Goal: Transaction & Acquisition: Purchase product/service

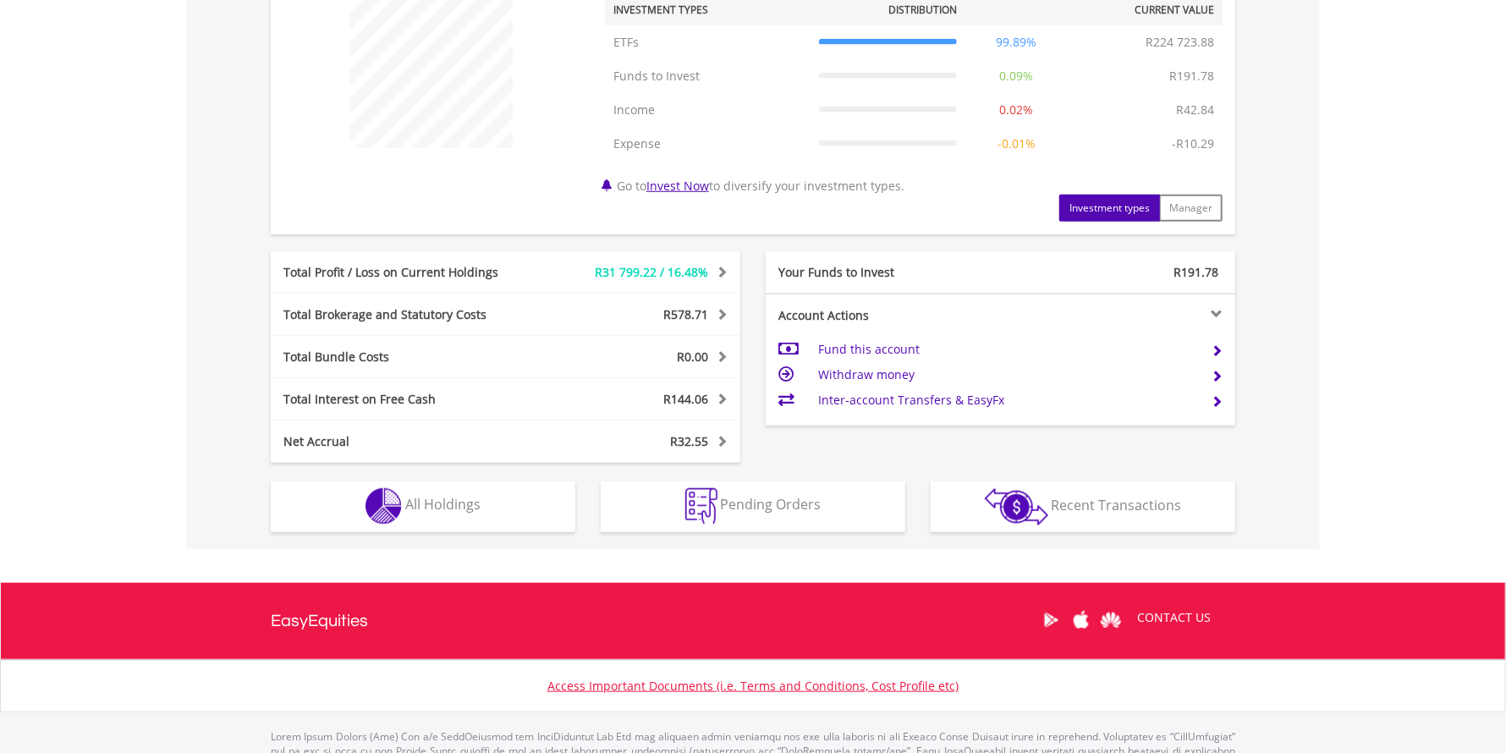
scroll to position [676, 0]
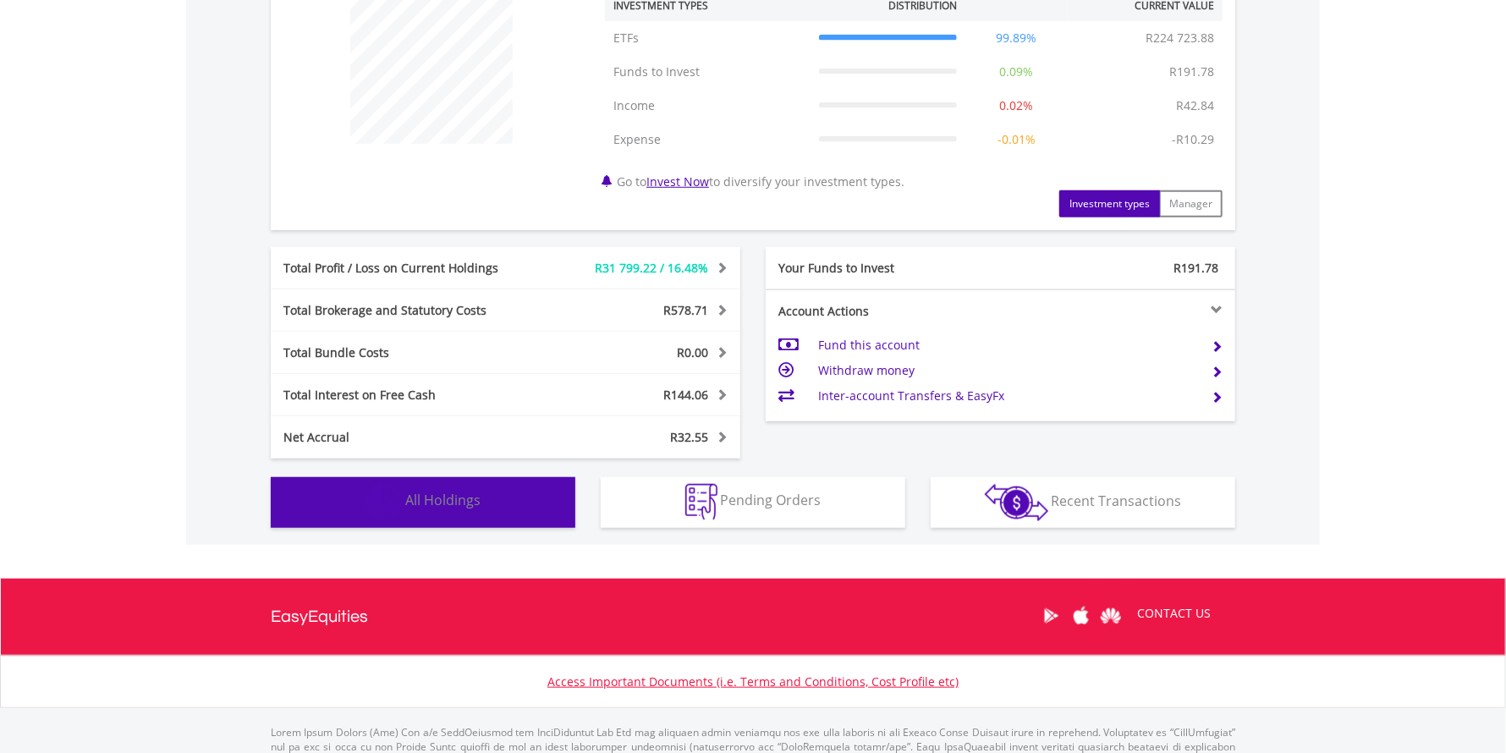
click at [453, 497] on span "All Holdings" at bounding box center [442, 500] width 75 height 19
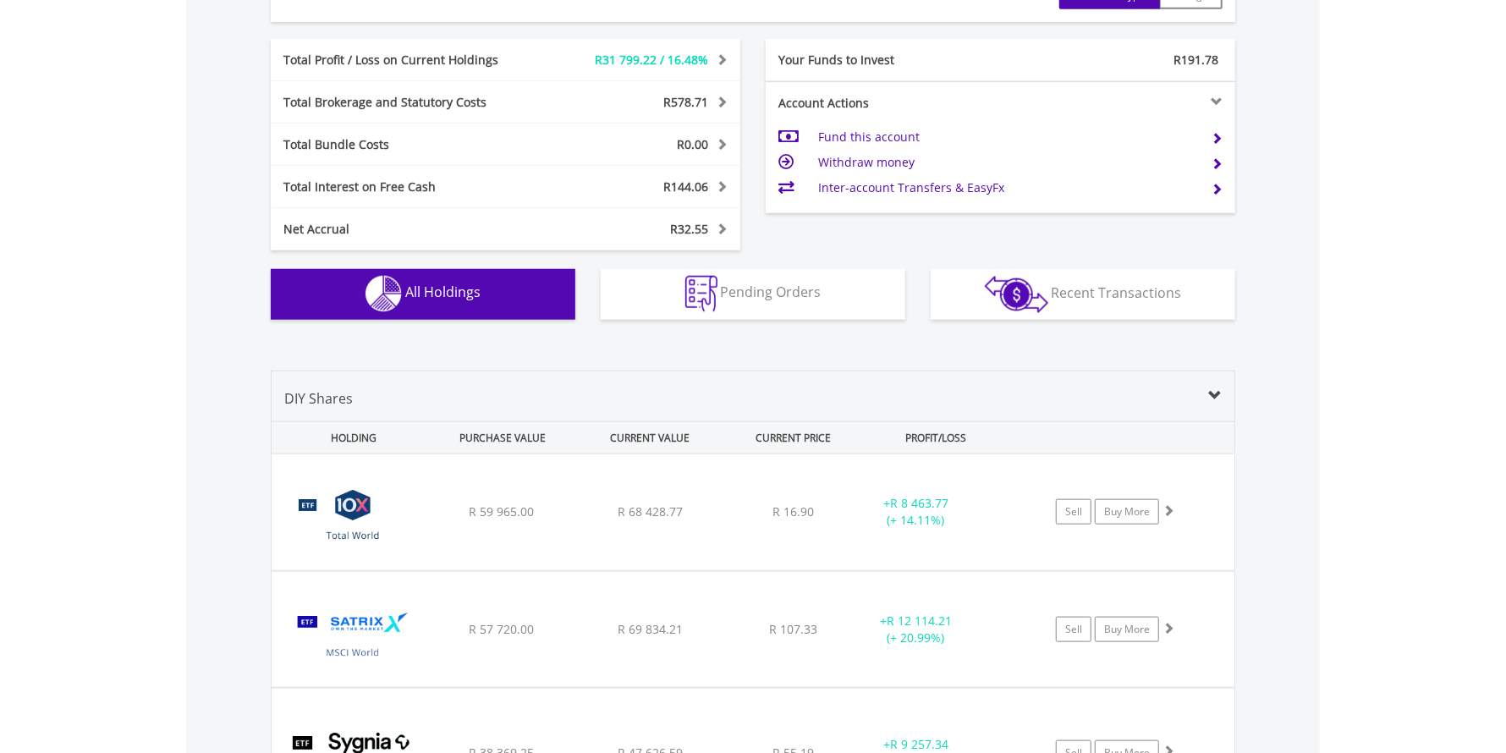
scroll to position [1248, 0]
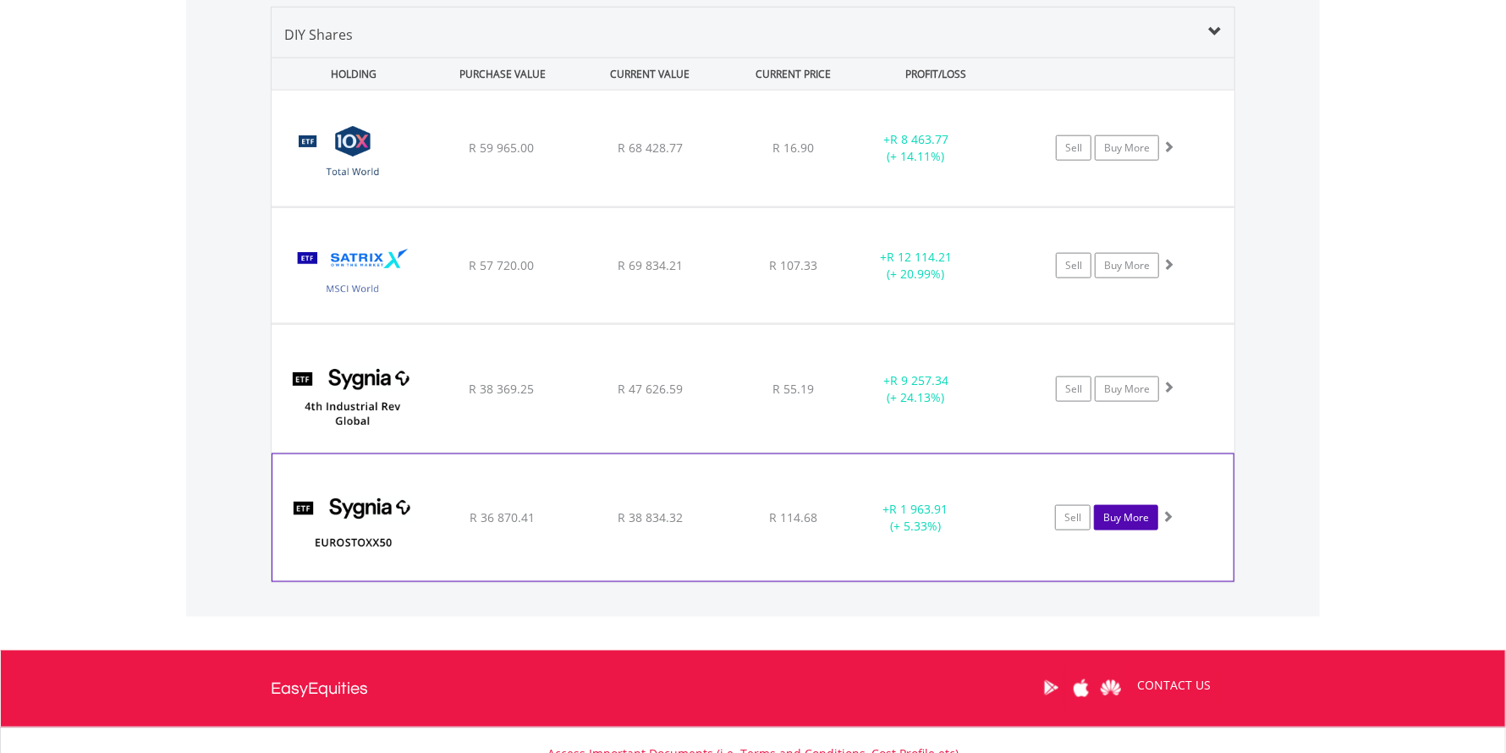
click at [1123, 519] on link "Buy More" at bounding box center [1126, 517] width 64 height 25
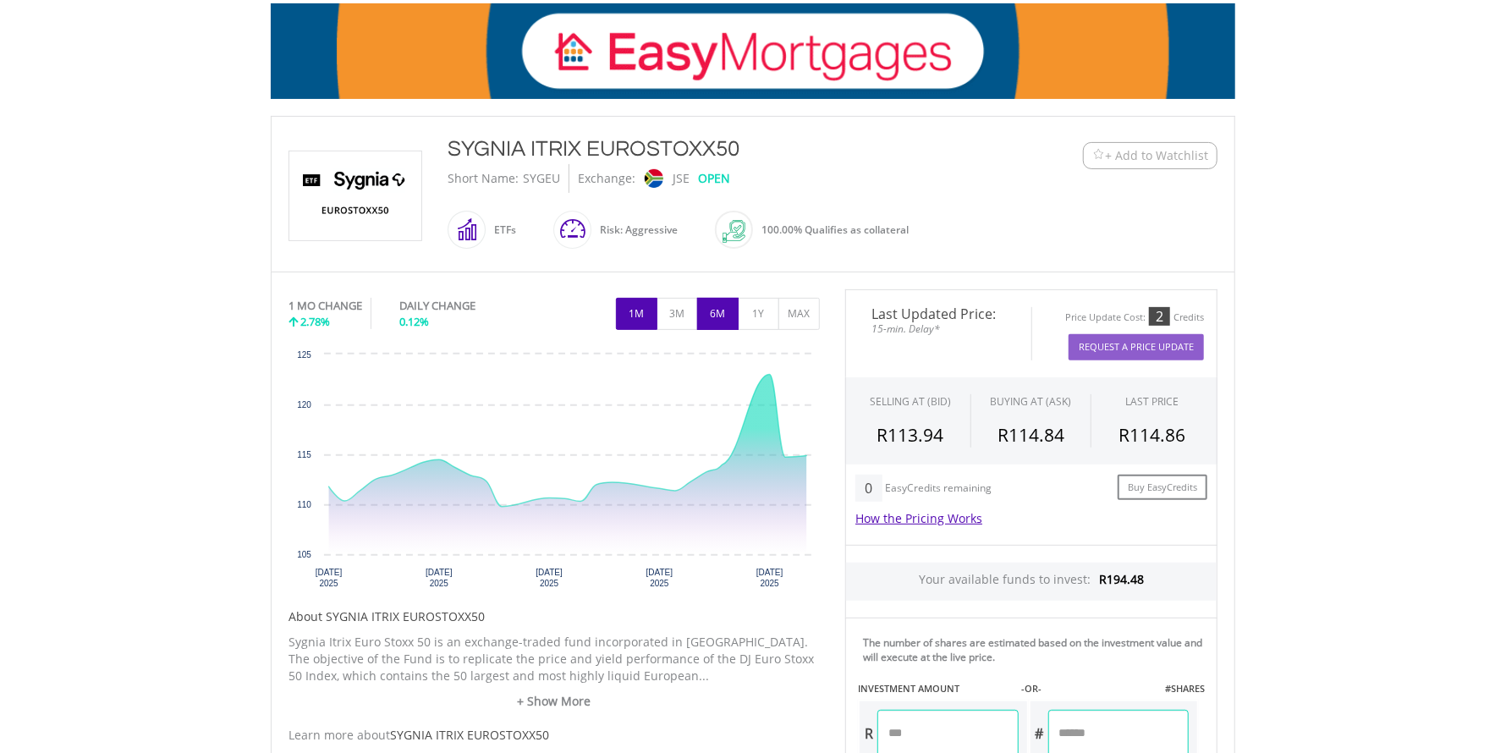
scroll to position [591, 0]
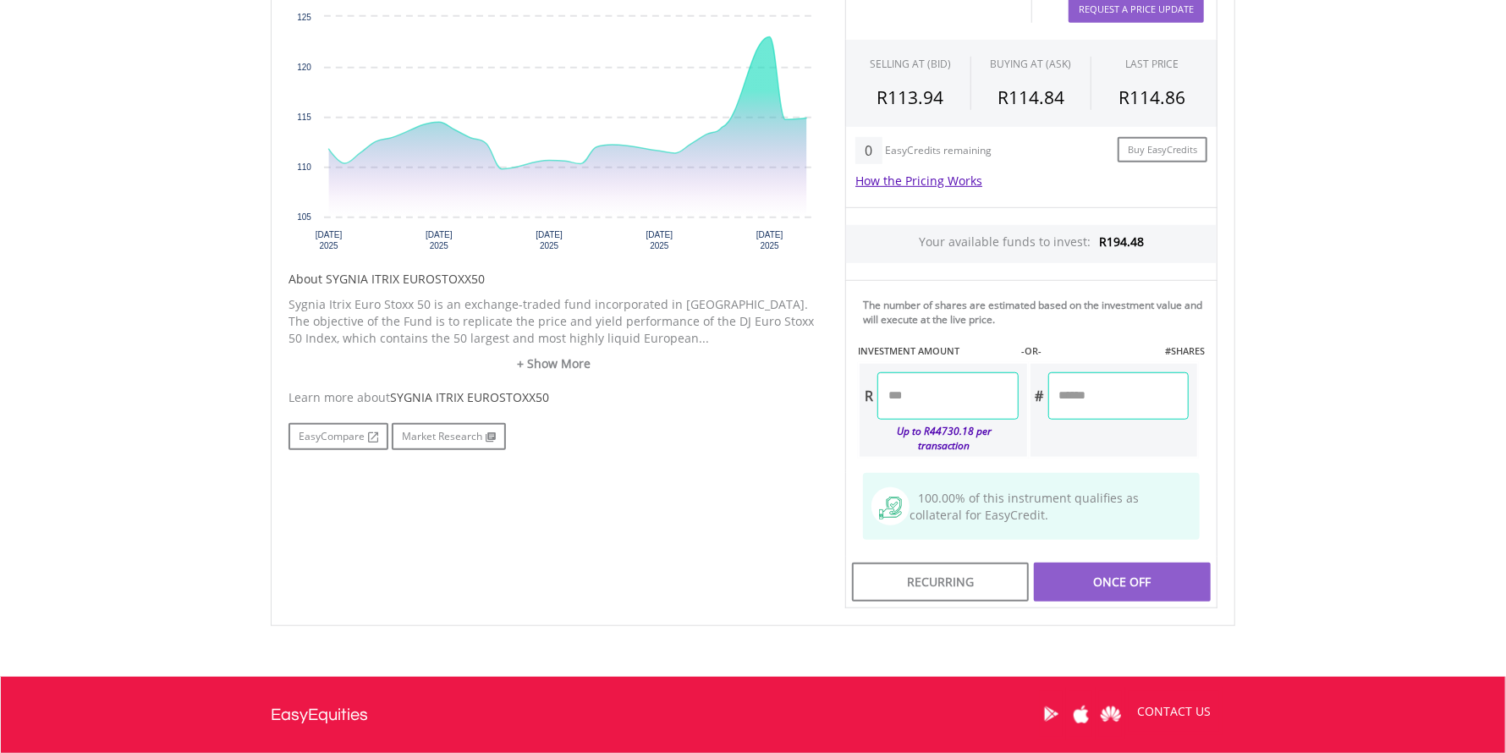
click at [981, 399] on input "number" at bounding box center [947, 395] width 140 height 47
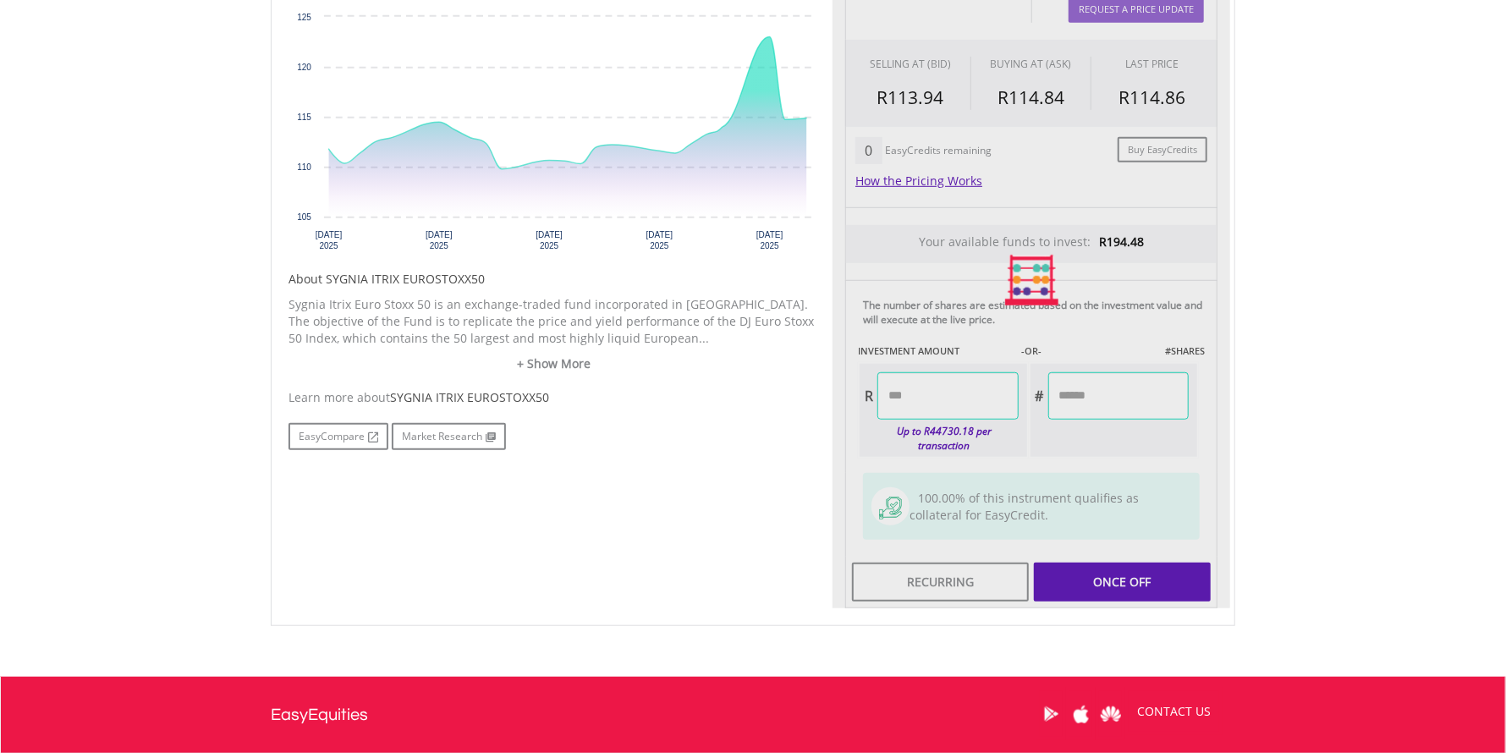
click at [1128, 562] on div "Last Updated Price: 15-min. Delay* Price Update Cost: 2 Credits Request A Price…" at bounding box center [1031, 280] width 398 height 657
type input "******"
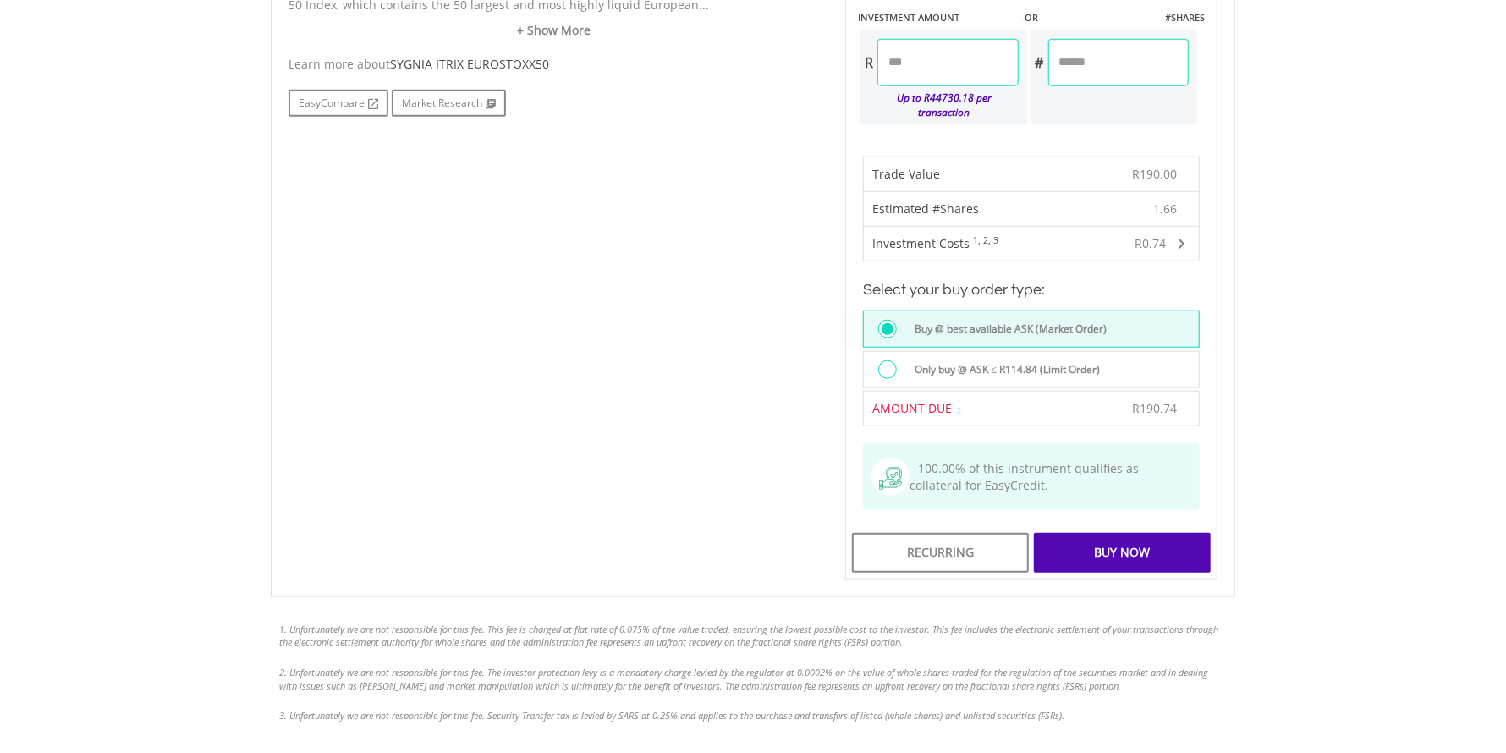
scroll to position [930, 0]
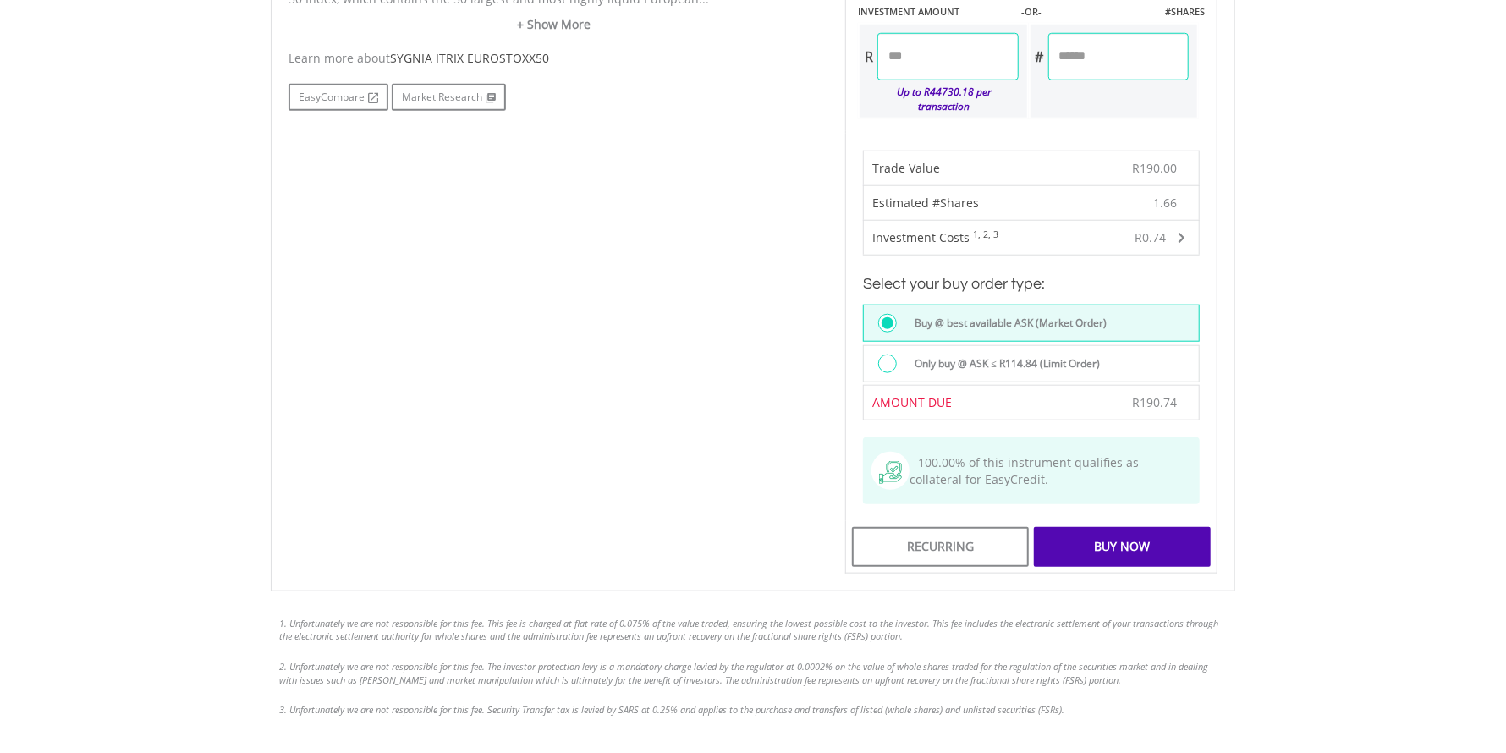
click at [1122, 528] on div "Buy Now" at bounding box center [1122, 546] width 177 height 39
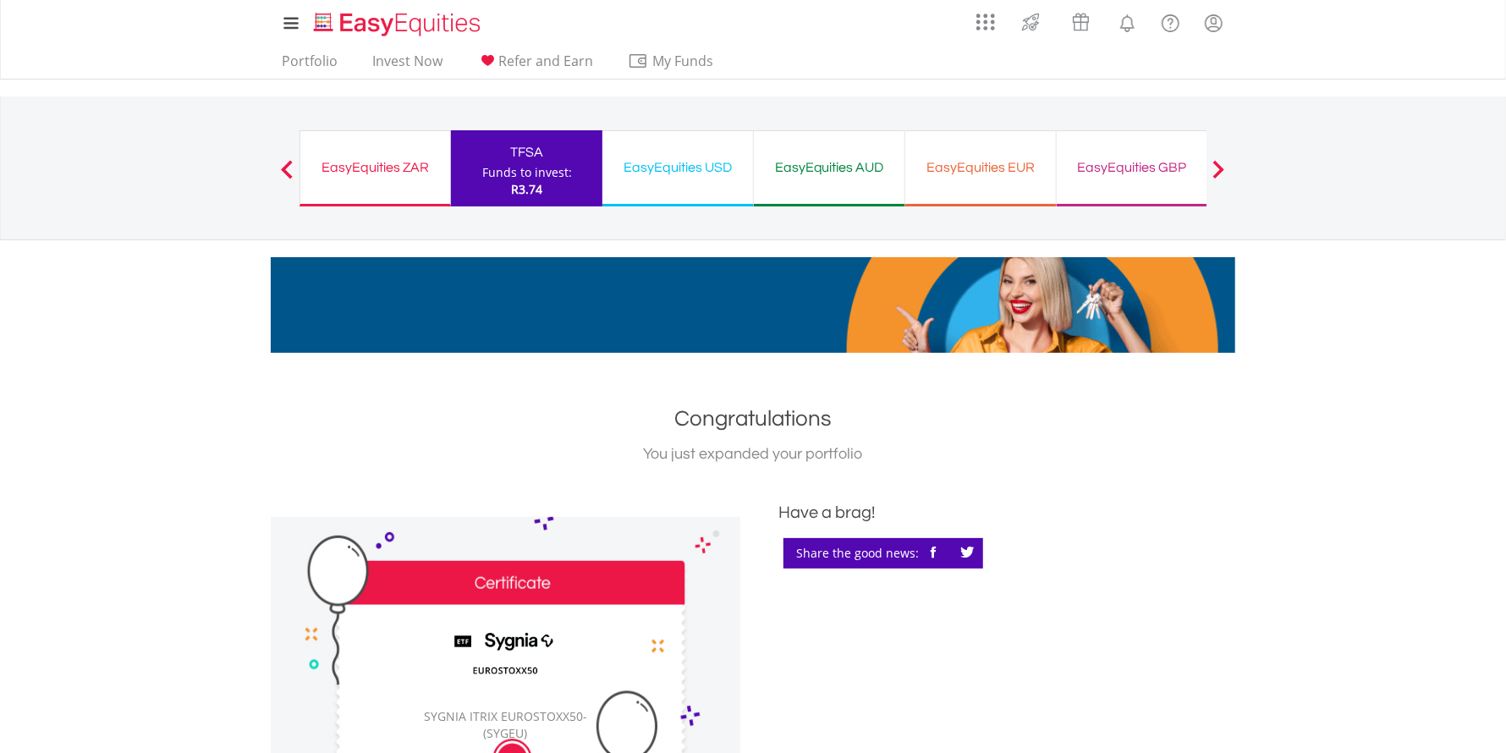
click at [371, 168] on div "EasyEquities ZAR" at bounding box center [374, 168] width 129 height 24
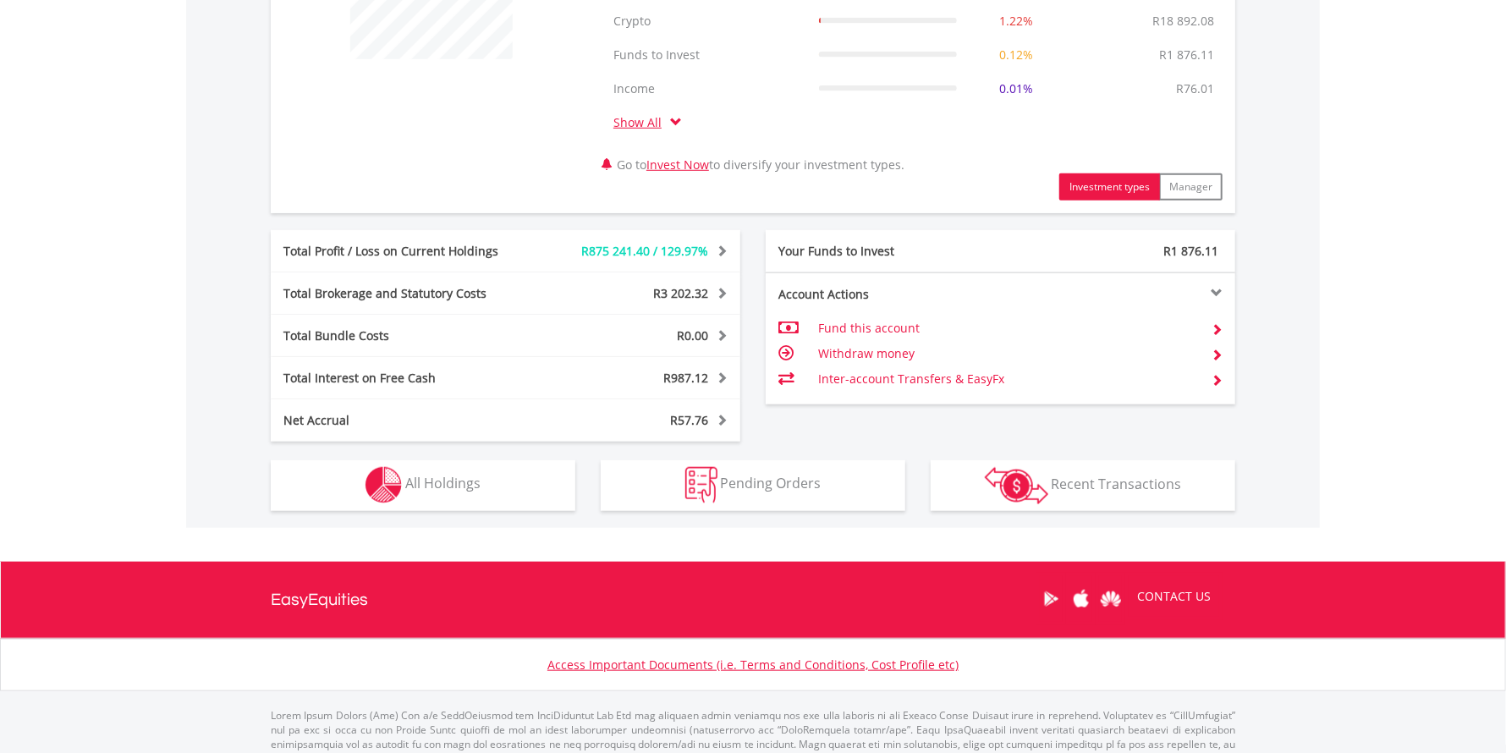
scroll to position [760, 0]
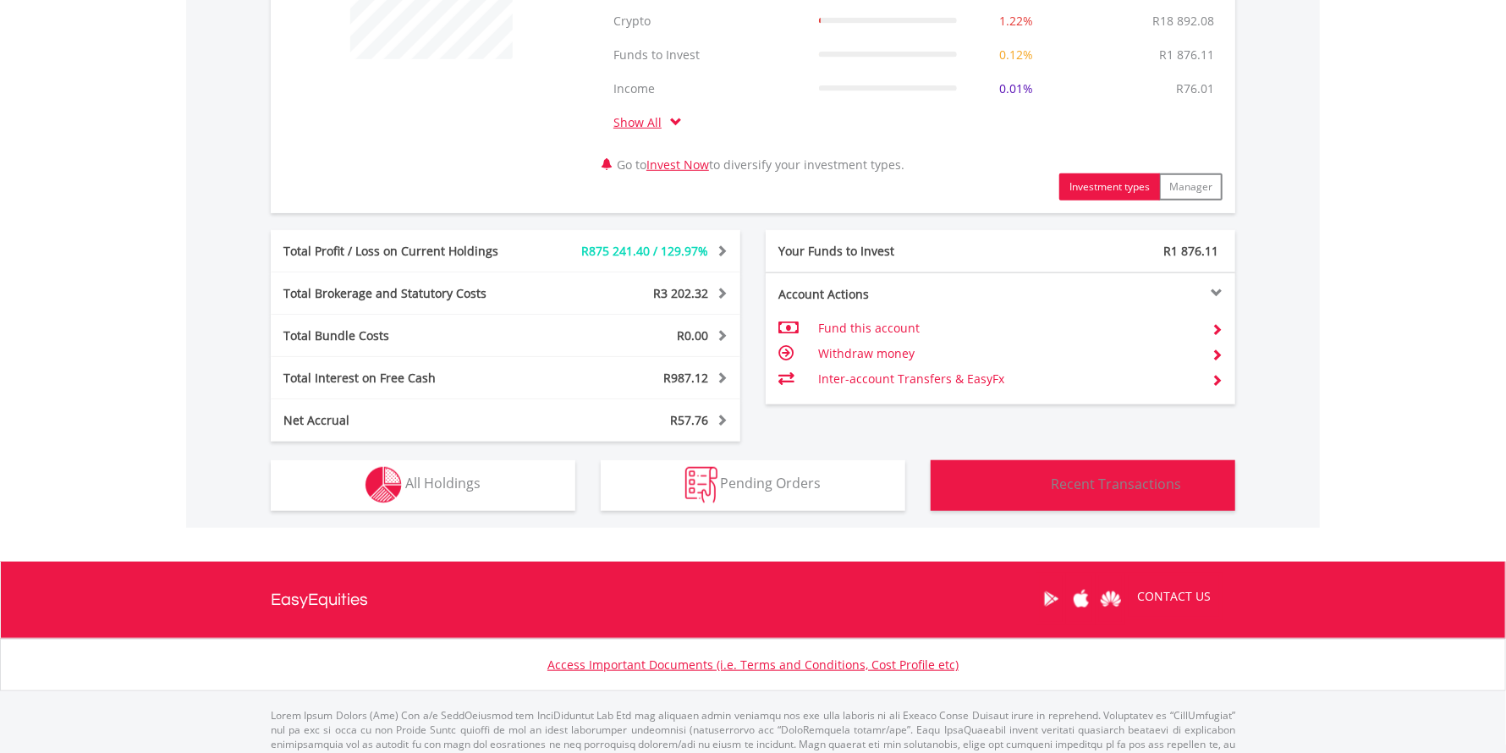
click at [1106, 480] on span "Recent Transactions" at bounding box center [1116, 484] width 130 height 19
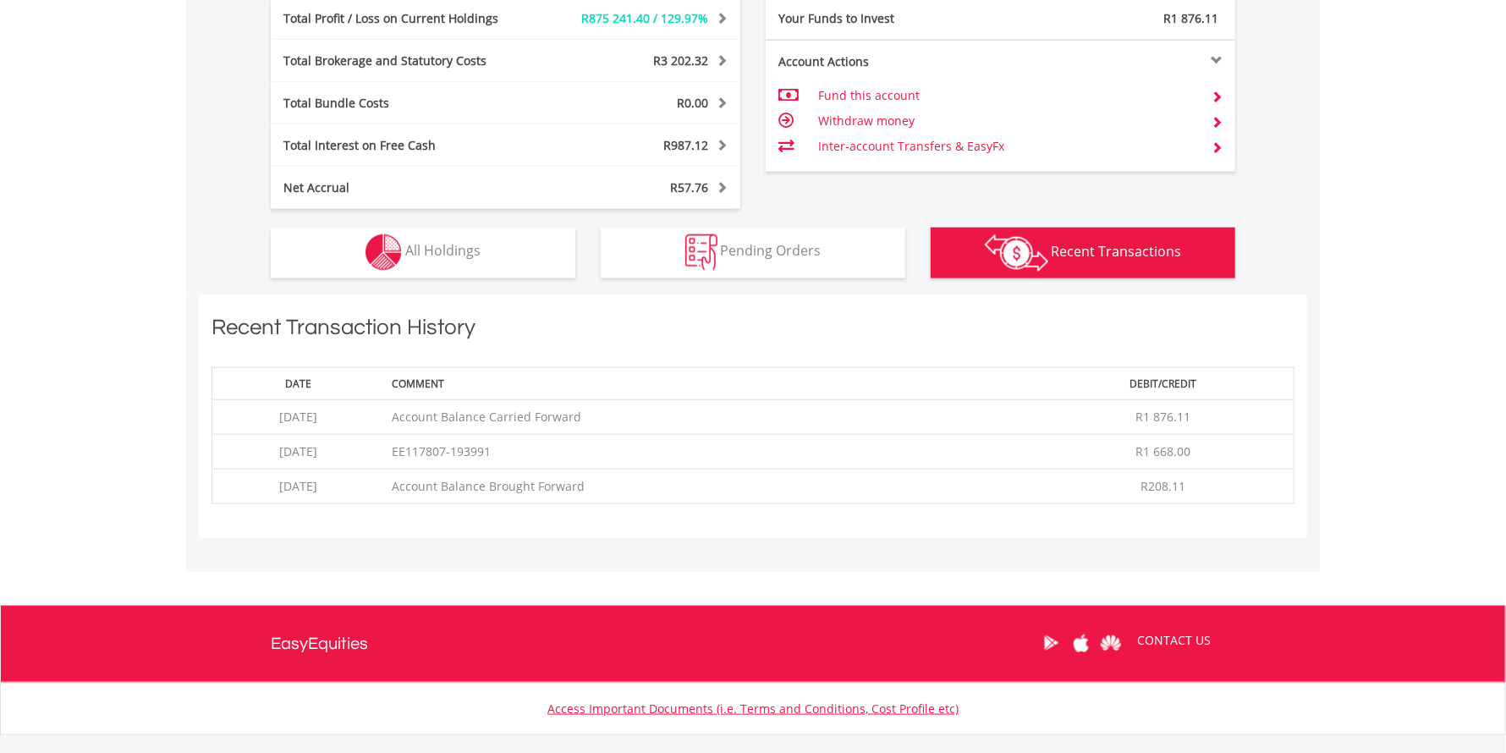
scroll to position [919, 0]
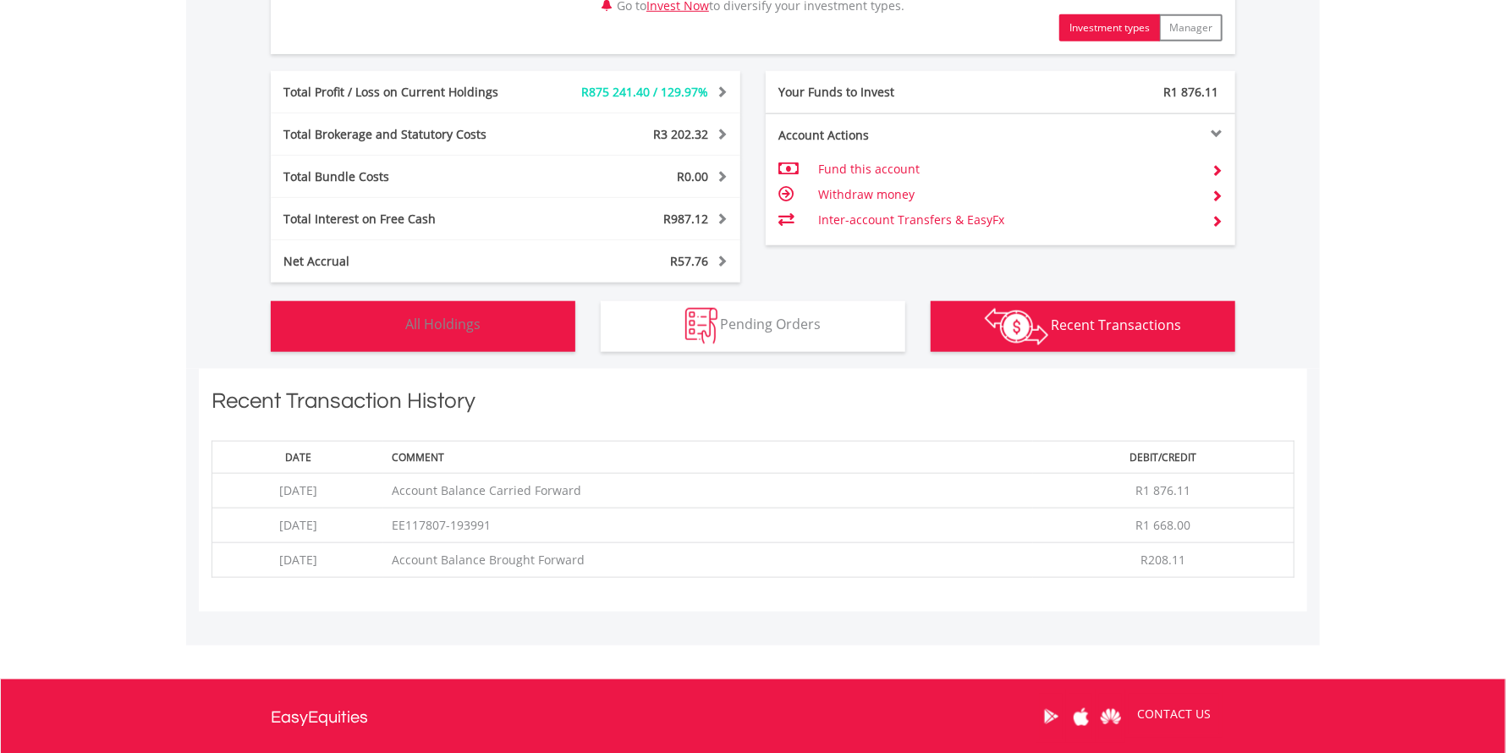
click at [473, 333] on button "Holdings All Holdings" at bounding box center [423, 326] width 305 height 51
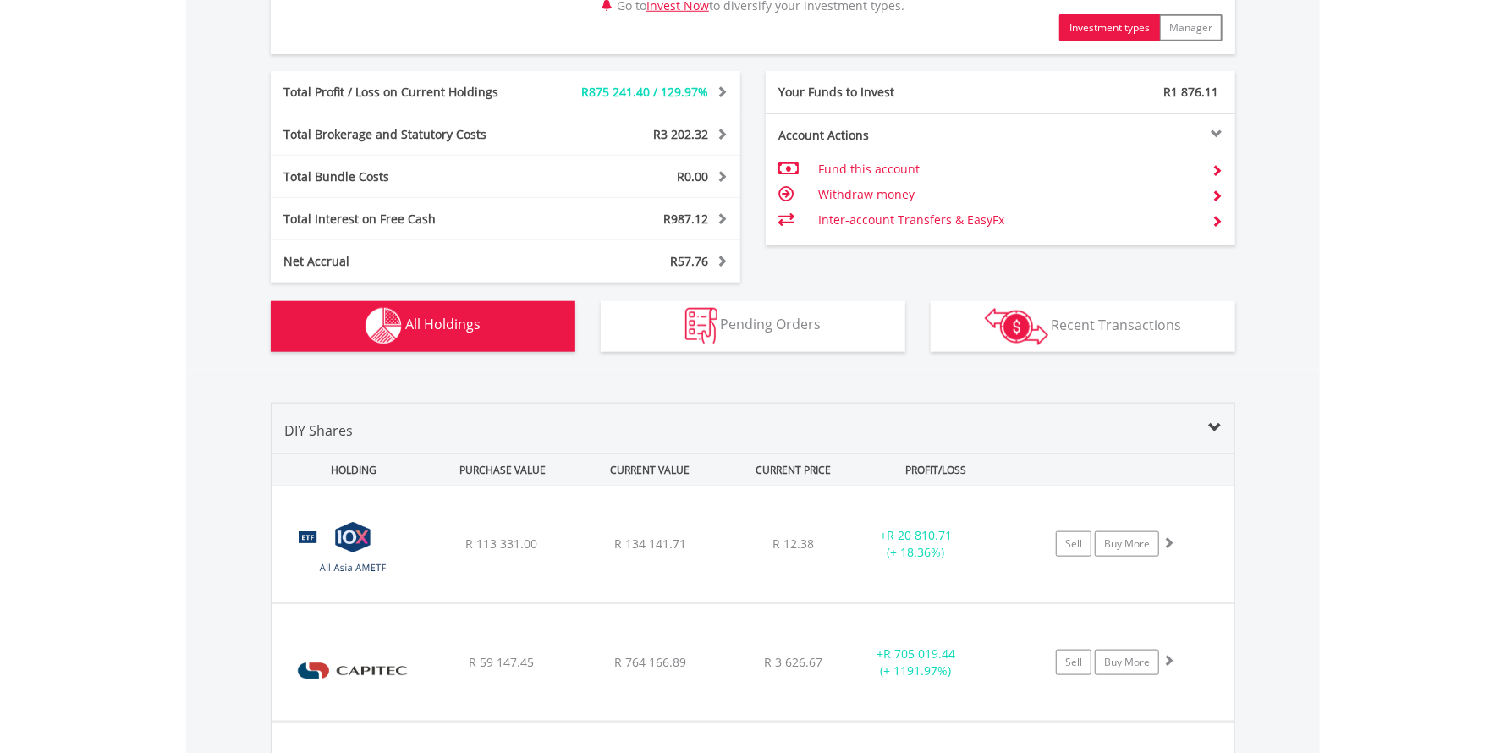
scroll to position [1321, 0]
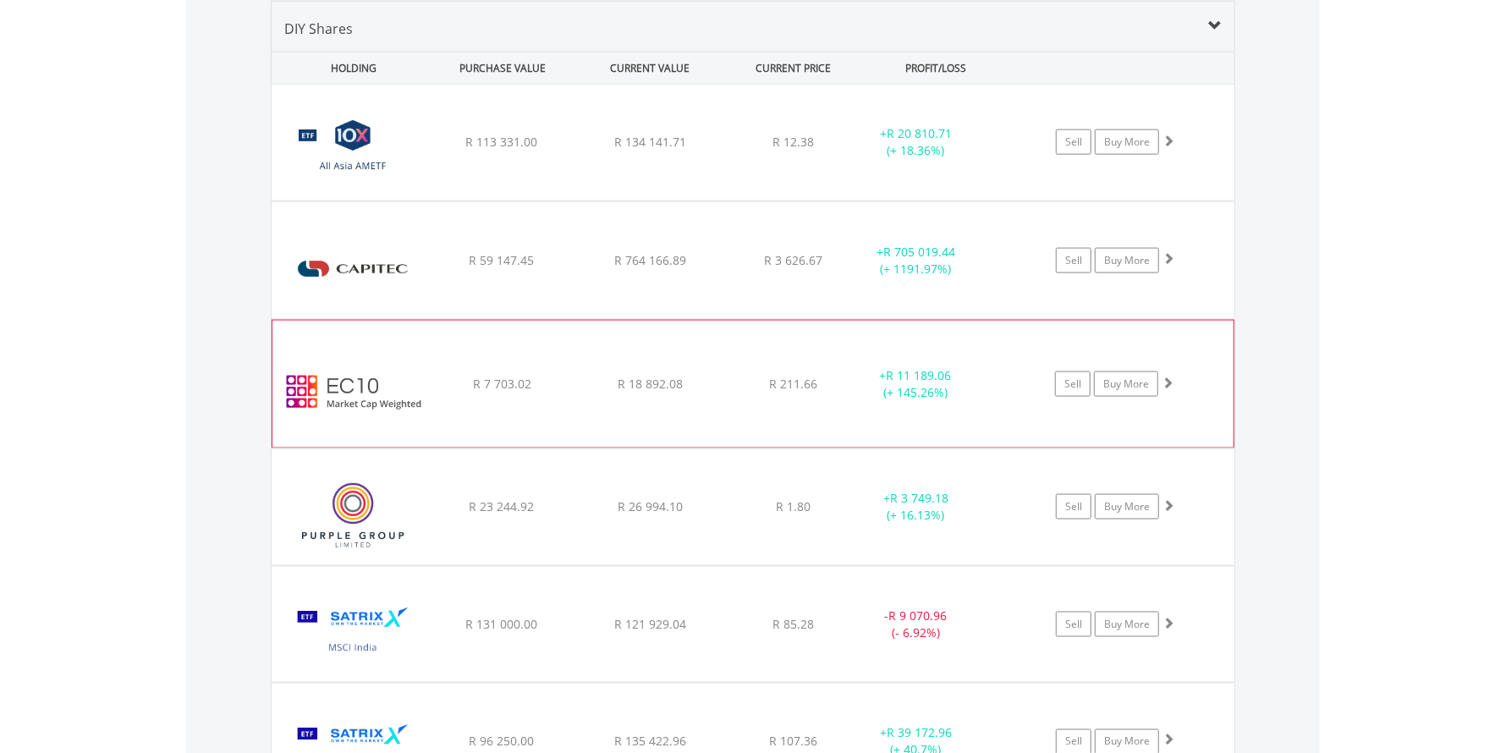
click at [1168, 382] on span at bounding box center [1167, 382] width 12 height 12
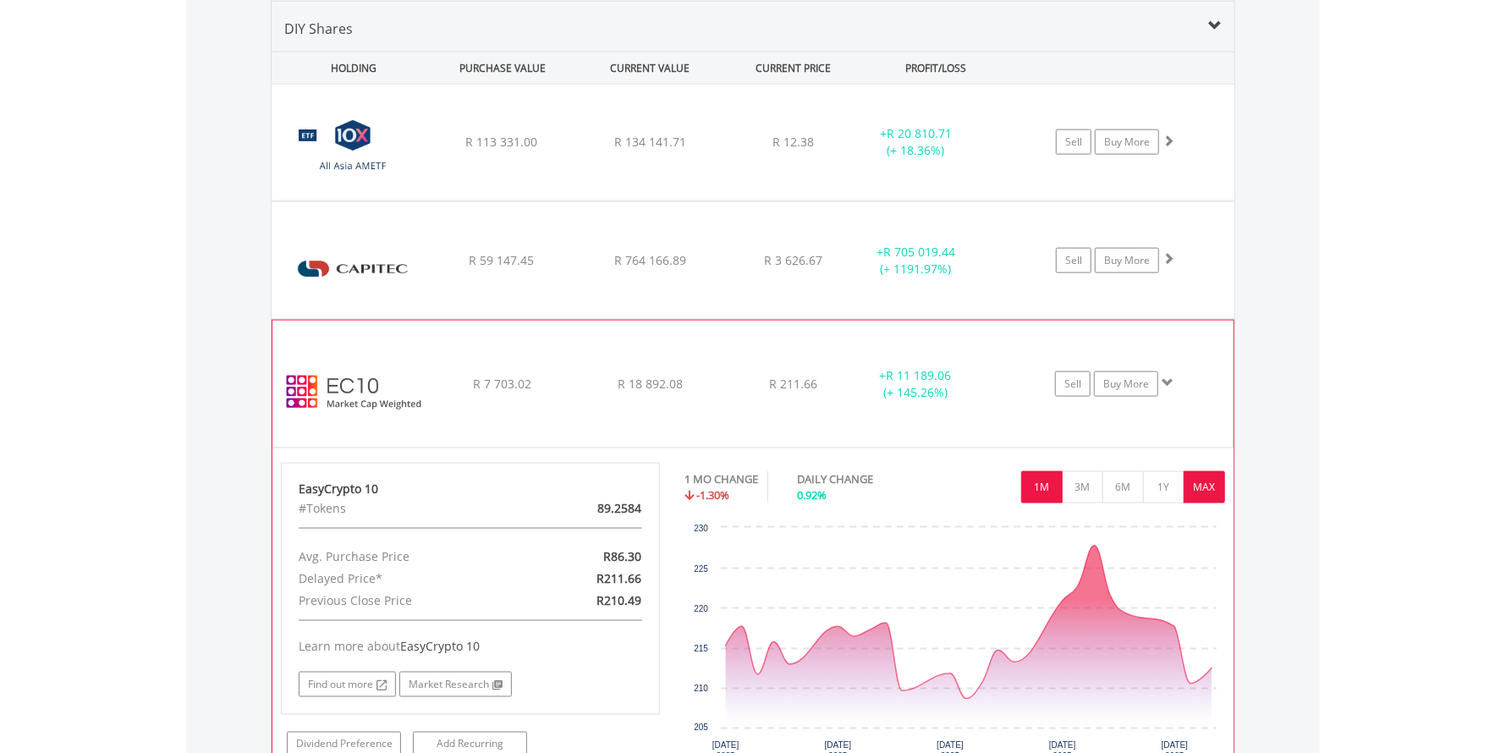
click at [1201, 487] on button "MAX" at bounding box center [1203, 487] width 41 height 32
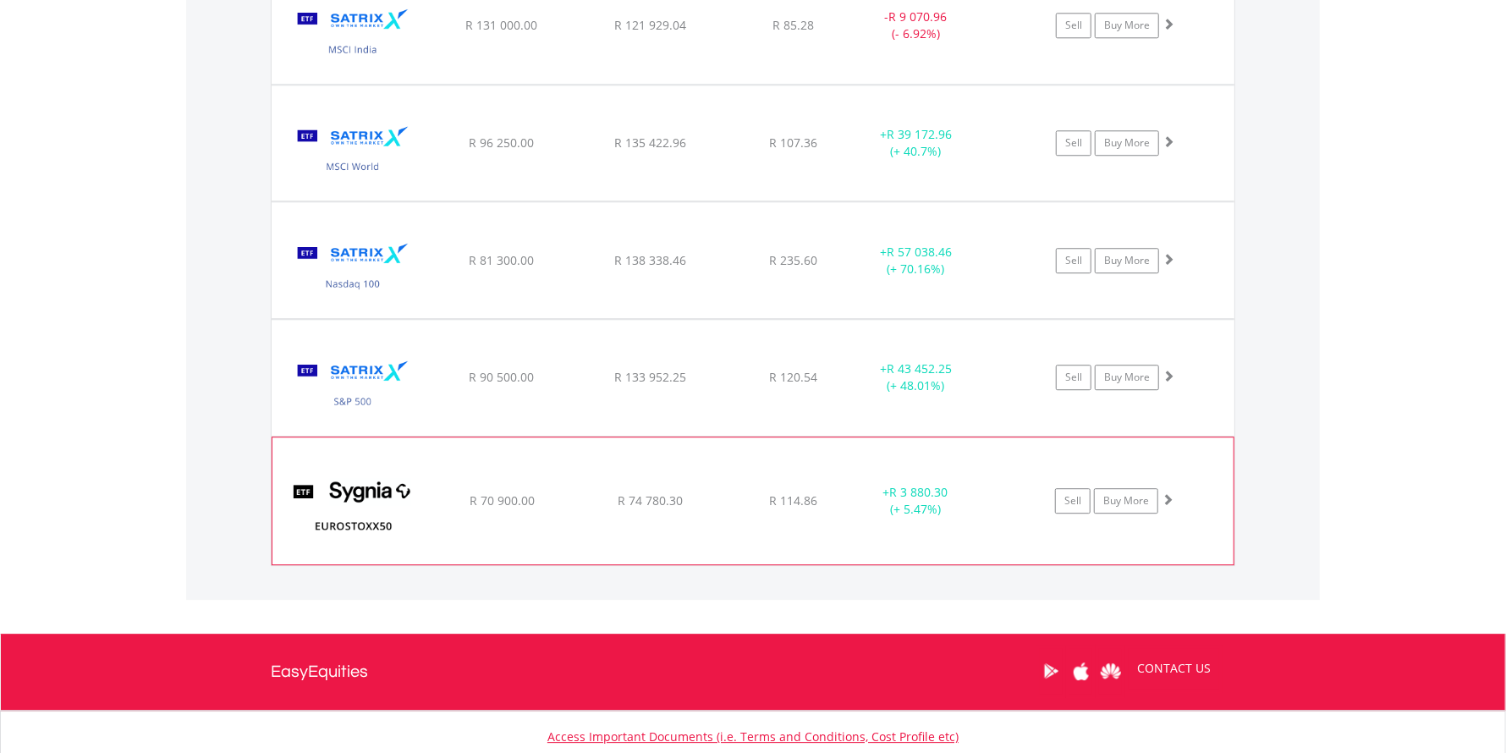
scroll to position [2760, 0]
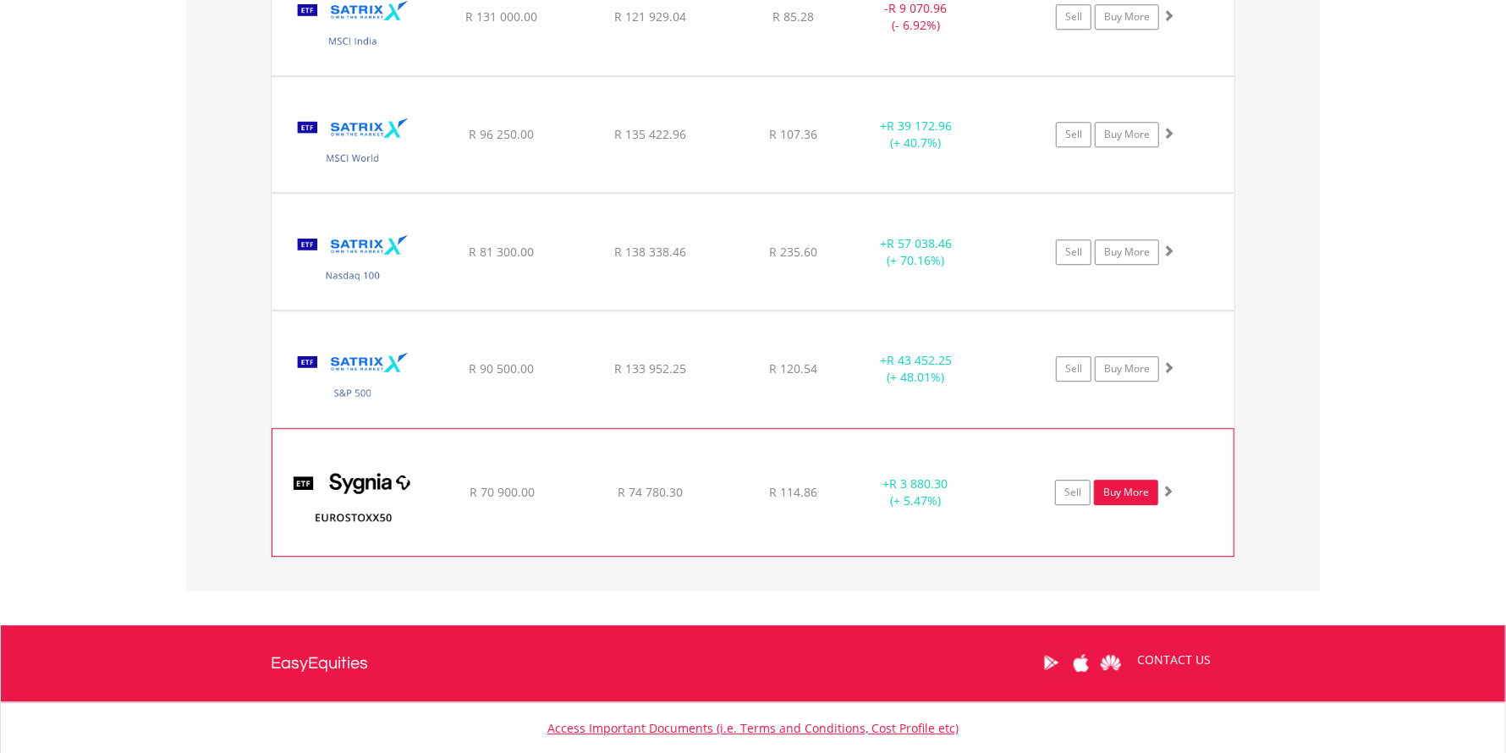
click at [1129, 488] on link "Buy More" at bounding box center [1126, 492] width 64 height 25
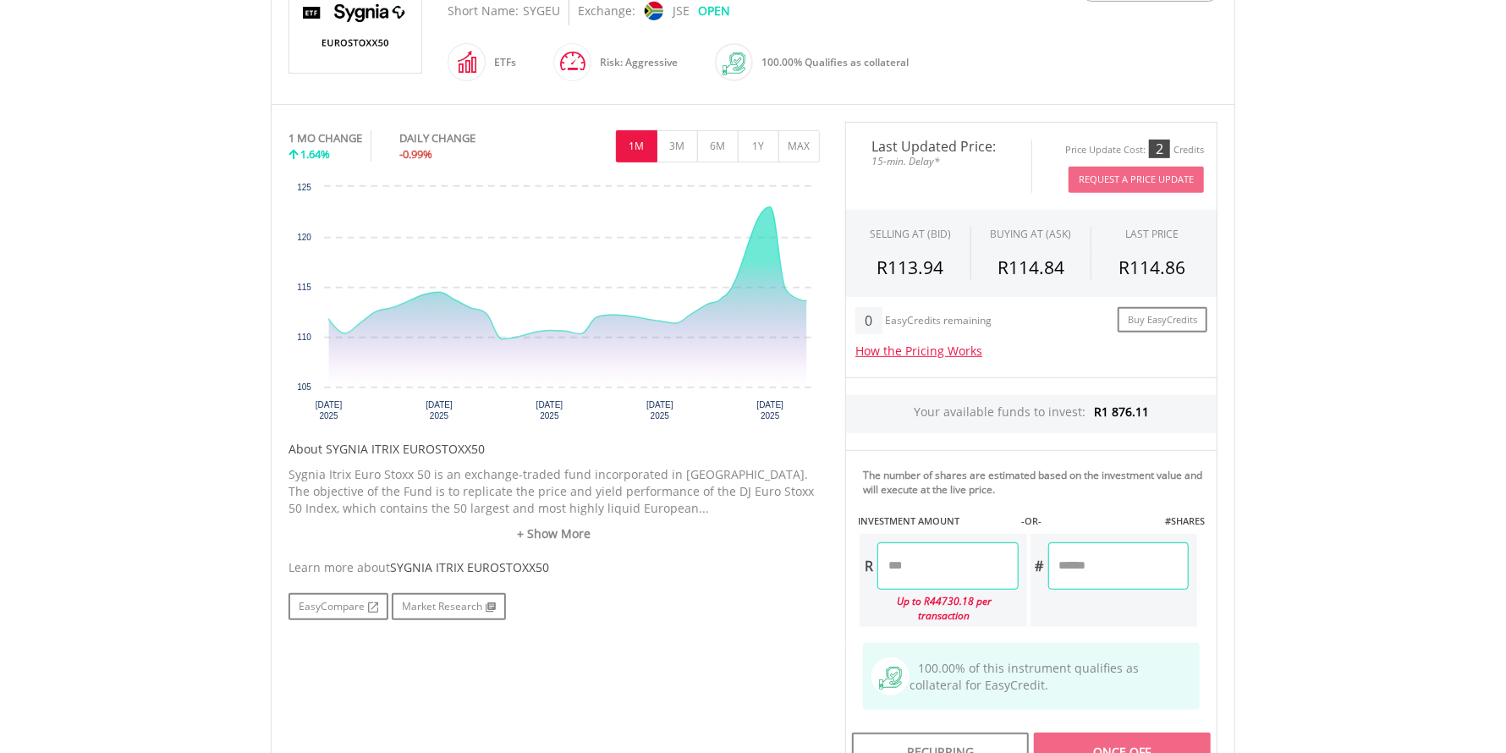
scroll to position [422, 0]
click at [927, 565] on input "number" at bounding box center [947, 564] width 140 height 47
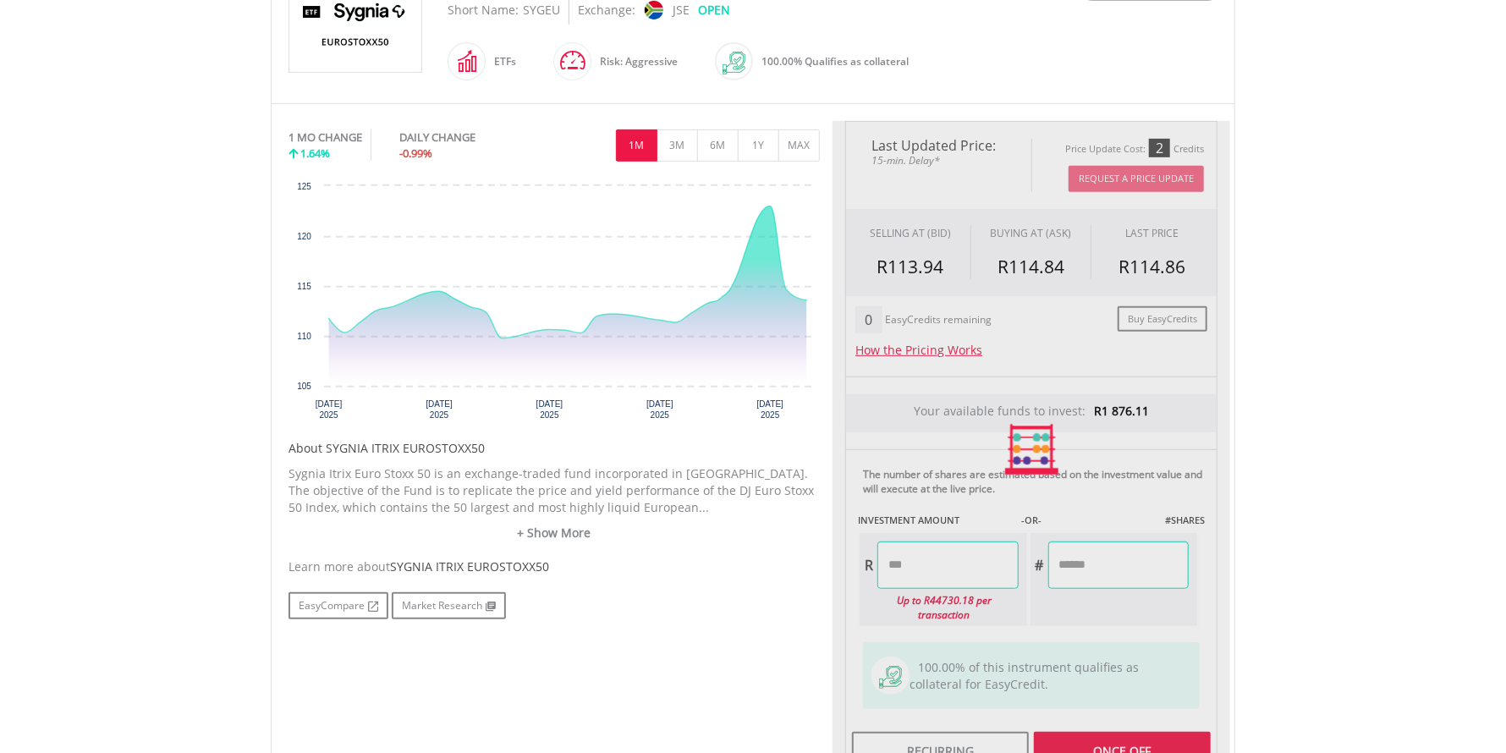
click at [1310, 477] on body "My Investments Invest Now New Listings Sell My Recurring Investments Pending Or…" at bounding box center [753, 341] width 1506 height 1527
type input "*******"
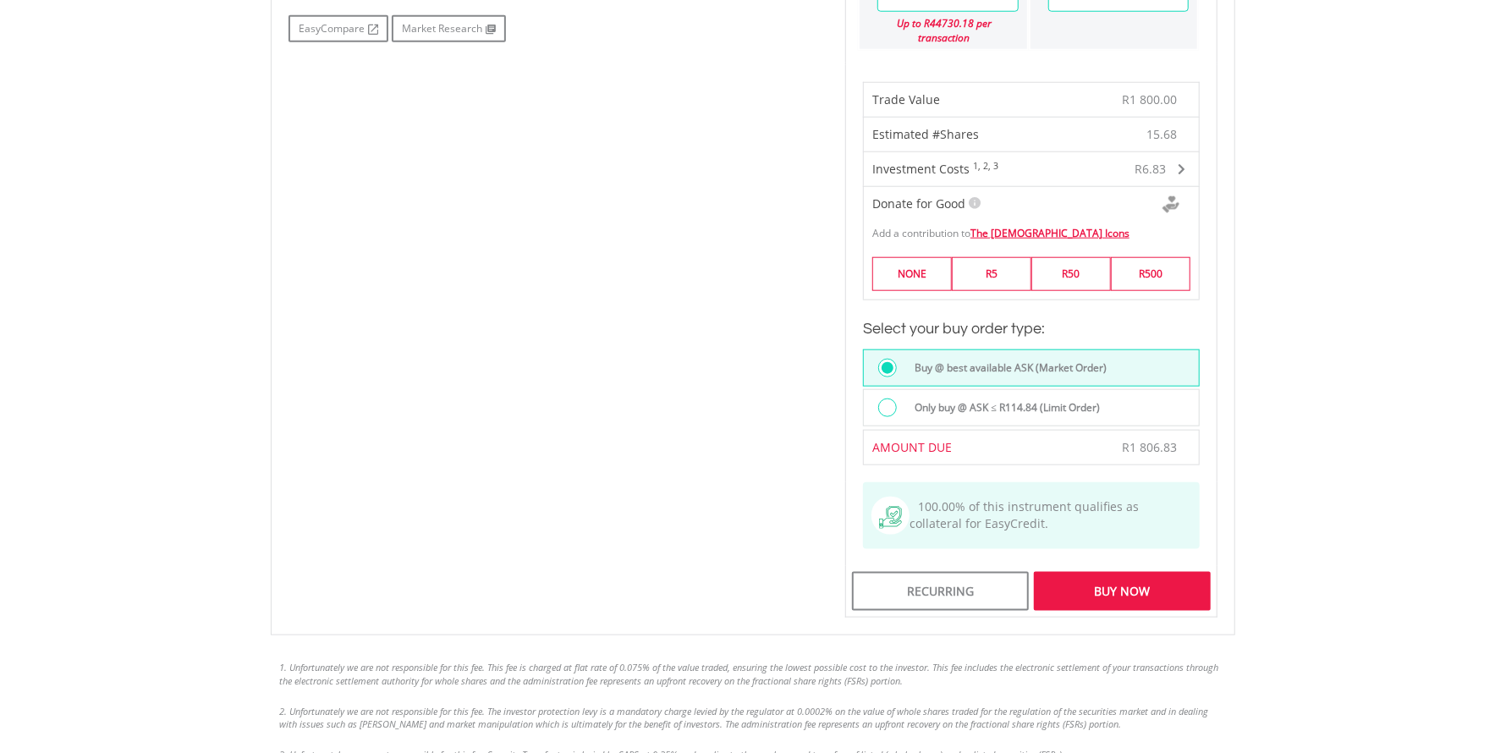
scroll to position [1015, 0]
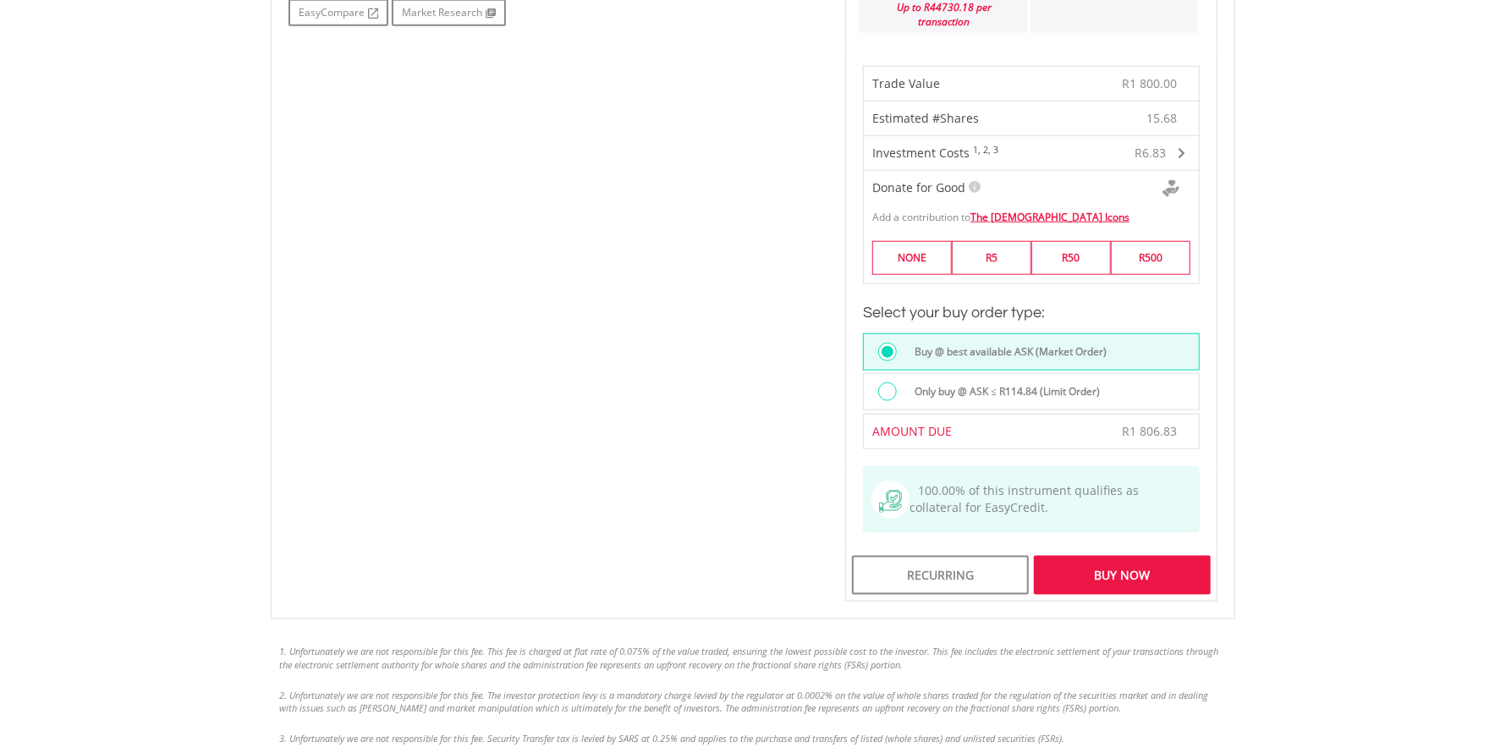
click at [1123, 563] on div "Buy Now" at bounding box center [1122, 575] width 177 height 39
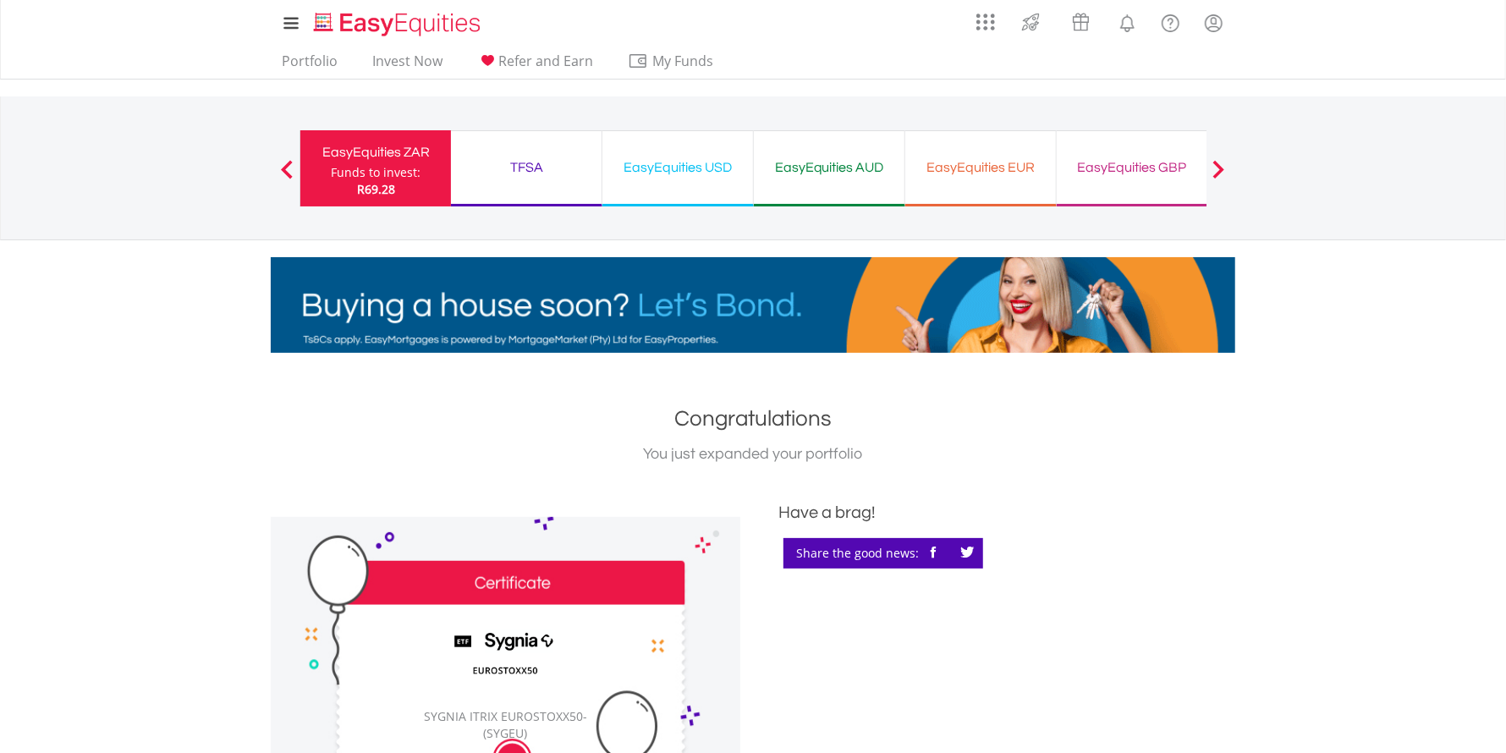
click at [531, 170] on div "TFSA" at bounding box center [526, 168] width 130 height 24
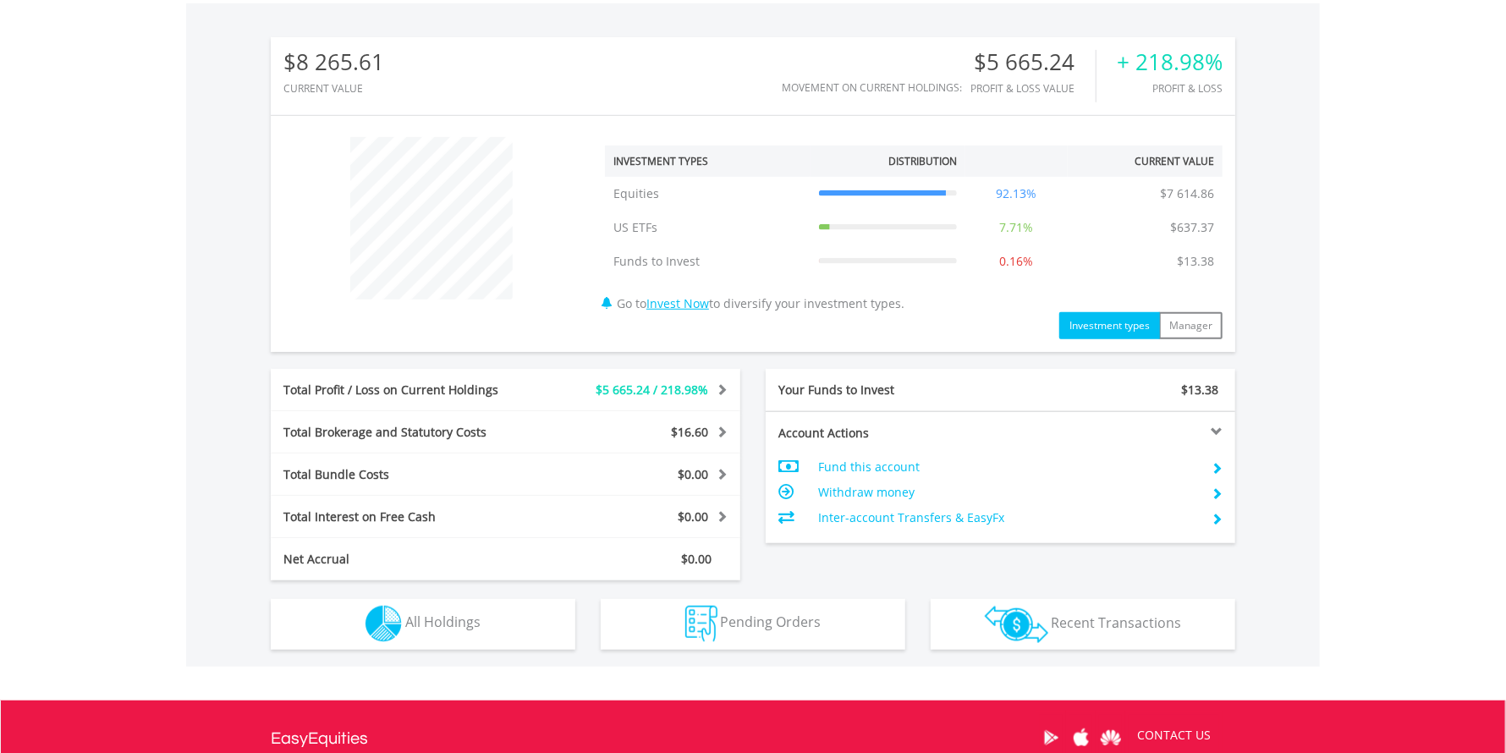
scroll to position [711, 0]
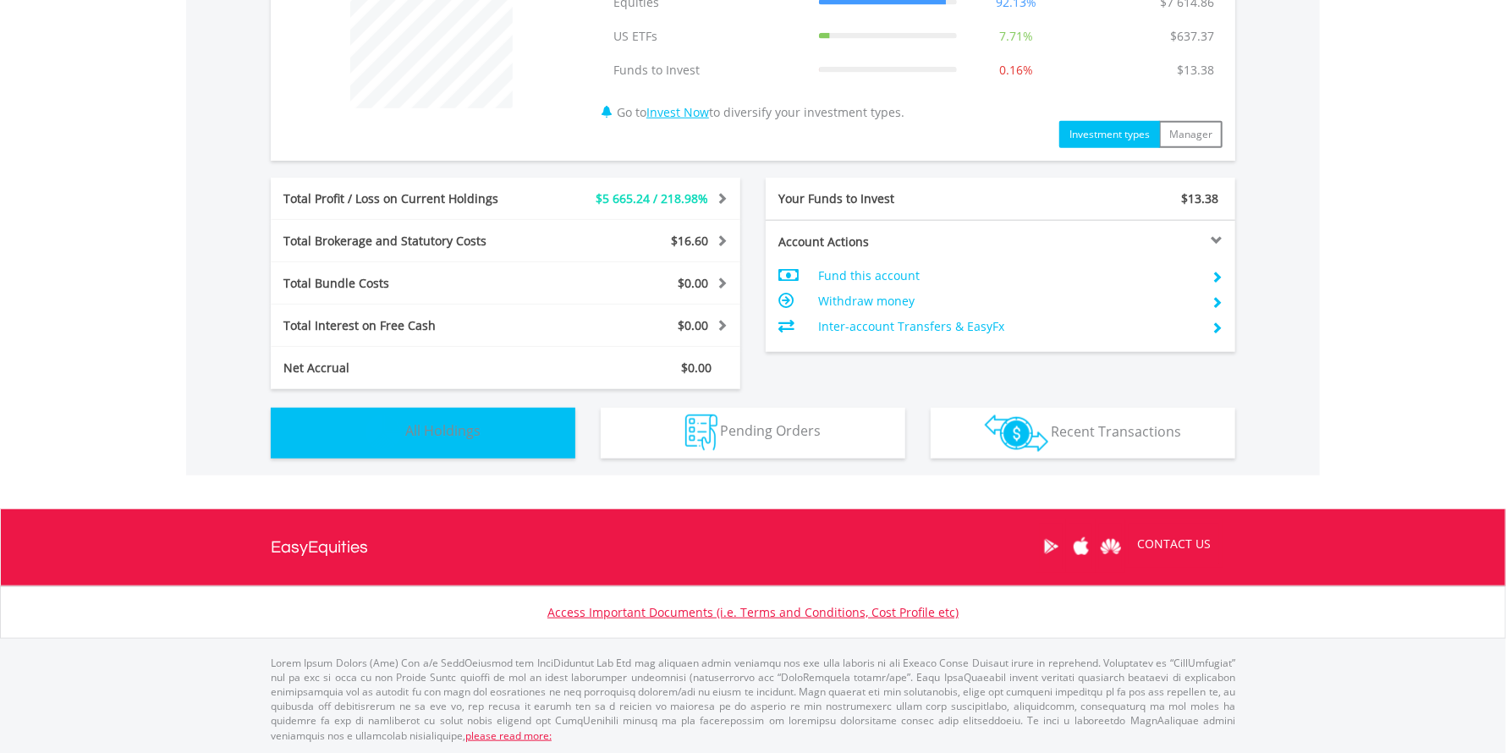
click at [431, 436] on span "All Holdings" at bounding box center [442, 431] width 75 height 19
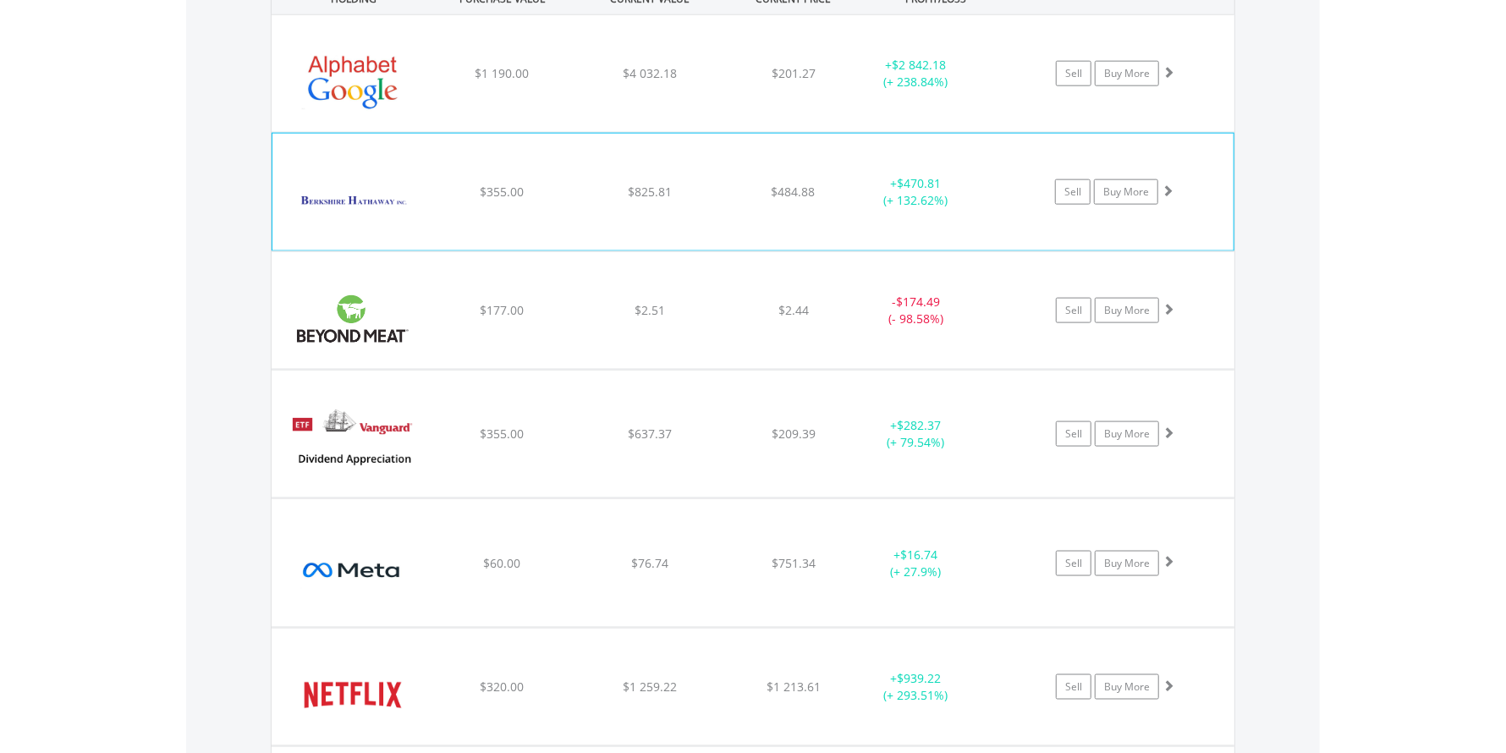
scroll to position [1389, 0]
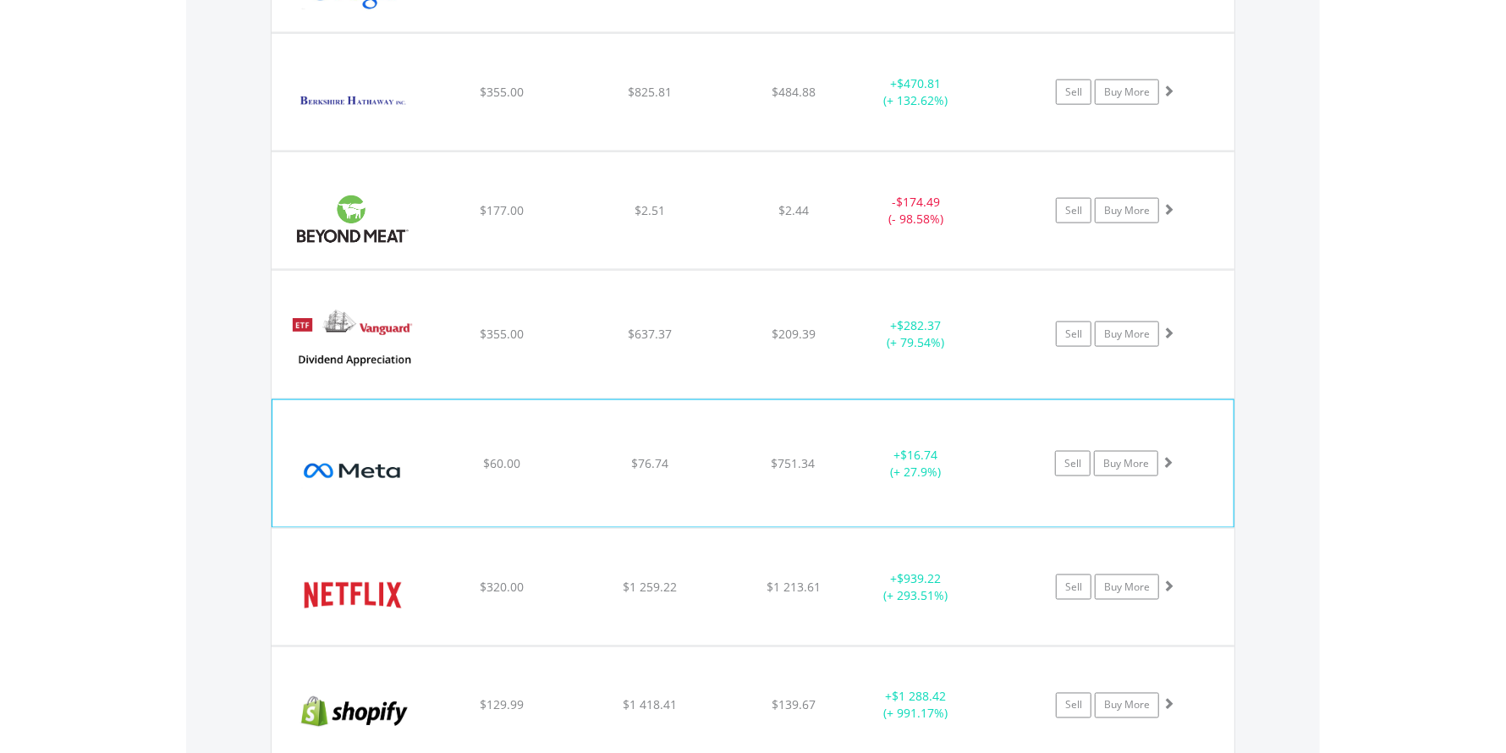
click at [1165, 458] on span at bounding box center [1167, 462] width 12 height 12
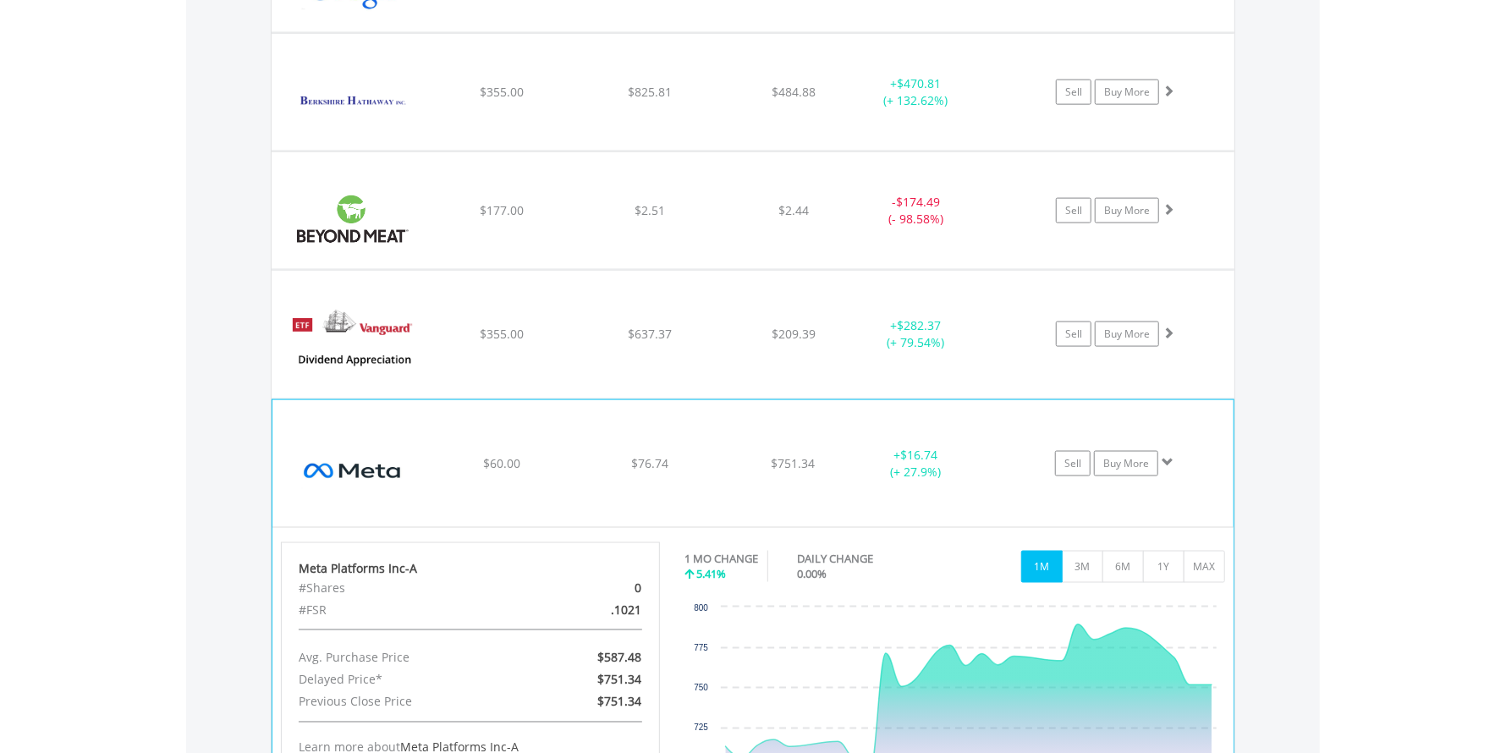
click at [1162, 459] on span at bounding box center [1167, 462] width 12 height 12
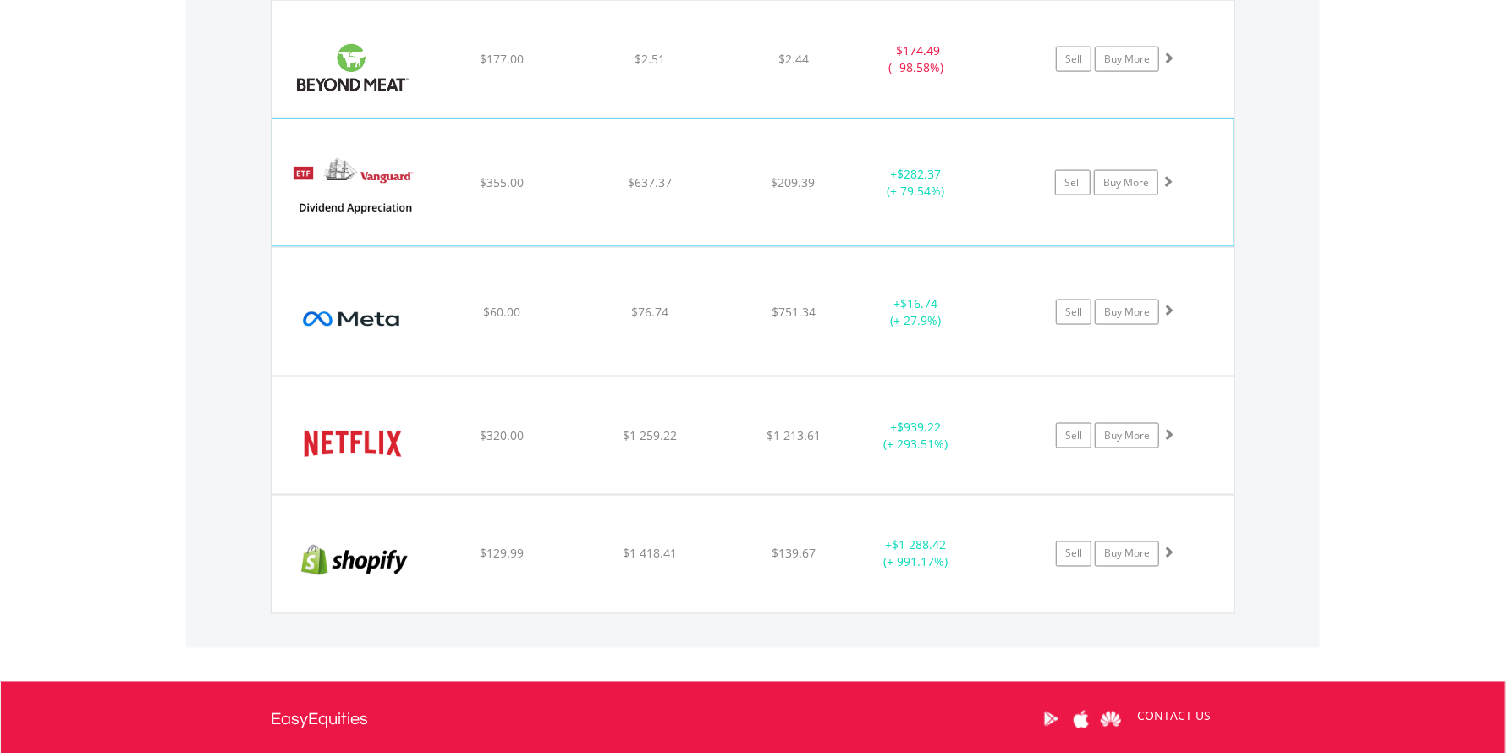
scroll to position [1558, 0]
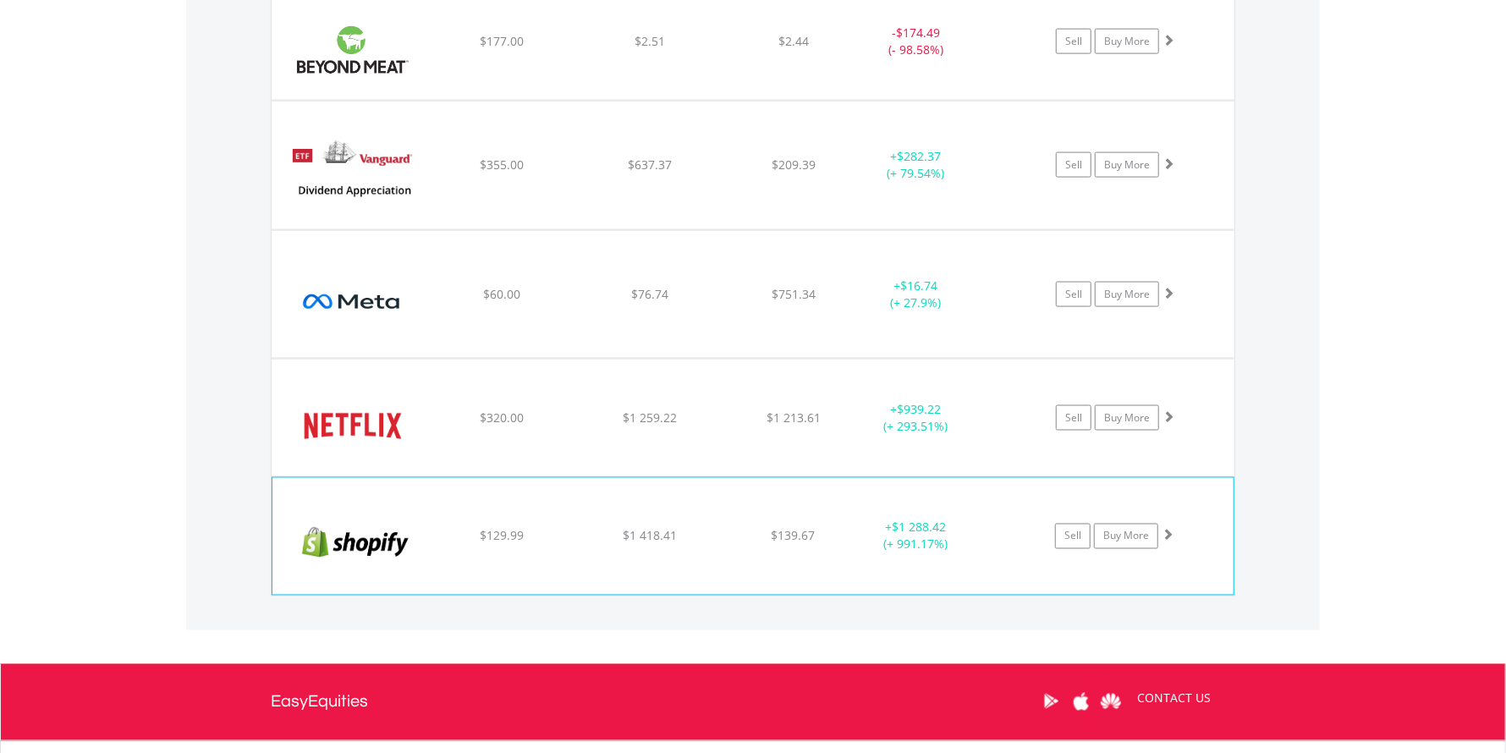
click at [1167, 535] on span at bounding box center [1167, 535] width 12 height 12
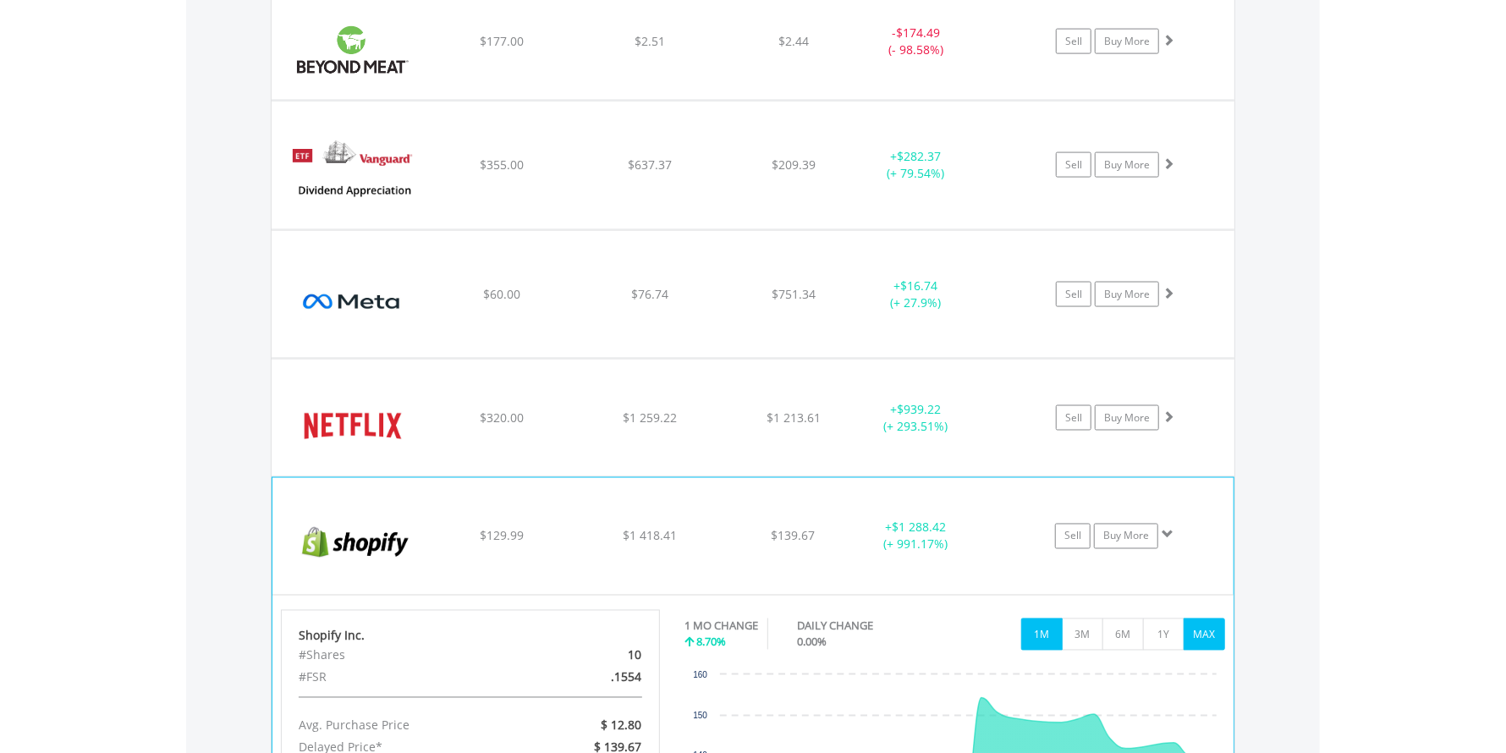
click at [1202, 625] on button "MAX" at bounding box center [1203, 634] width 41 height 32
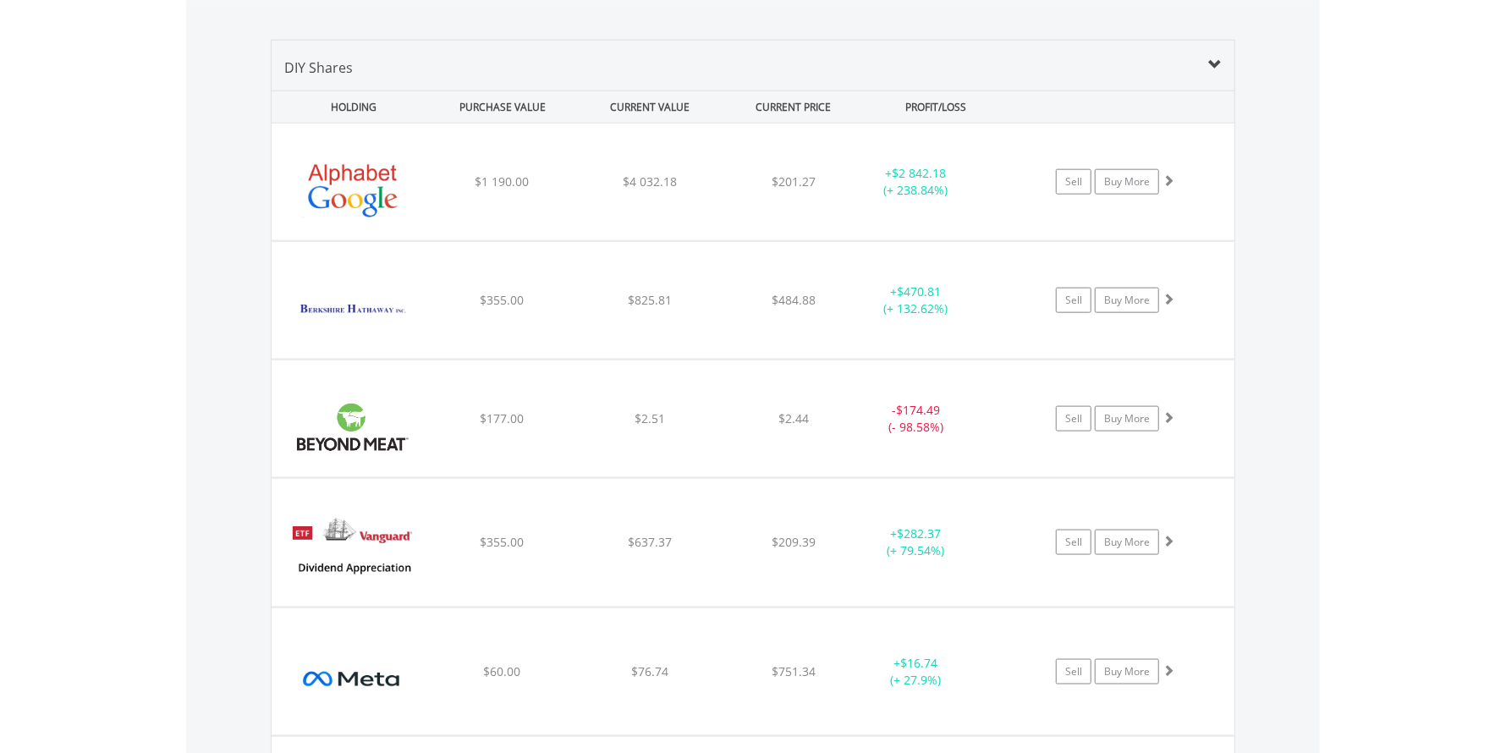
scroll to position [1135, 0]
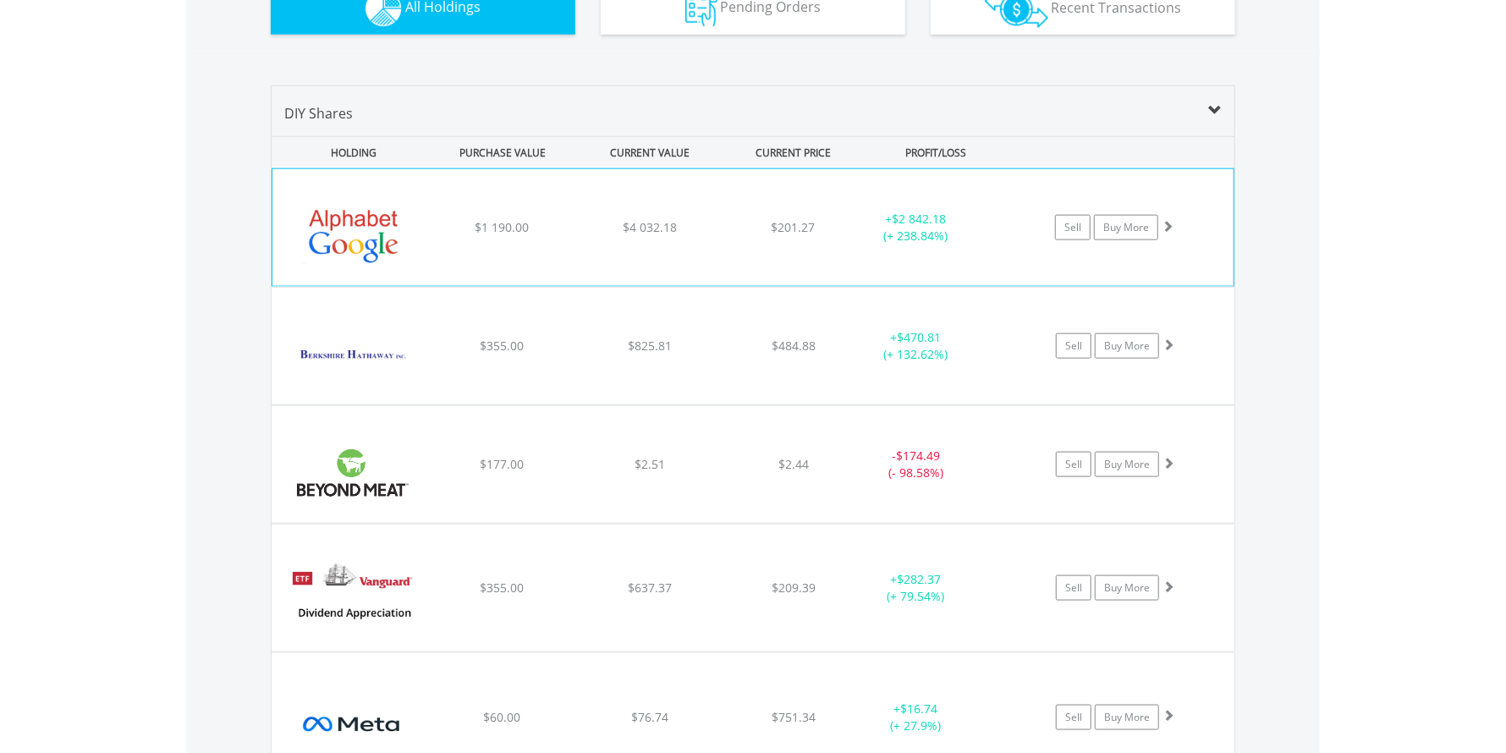
click at [1166, 224] on span at bounding box center [1167, 226] width 12 height 12
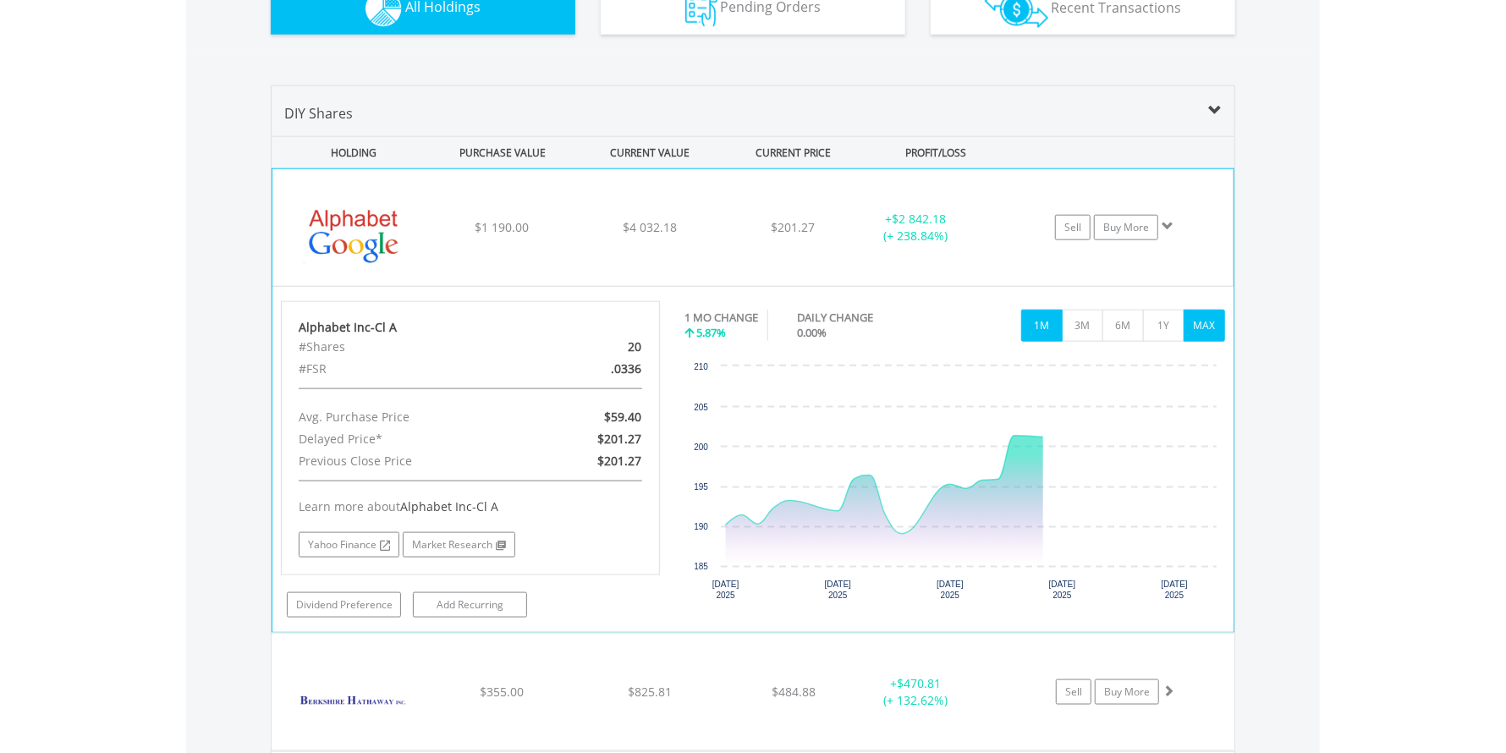
click at [1208, 328] on button "MAX" at bounding box center [1203, 326] width 41 height 32
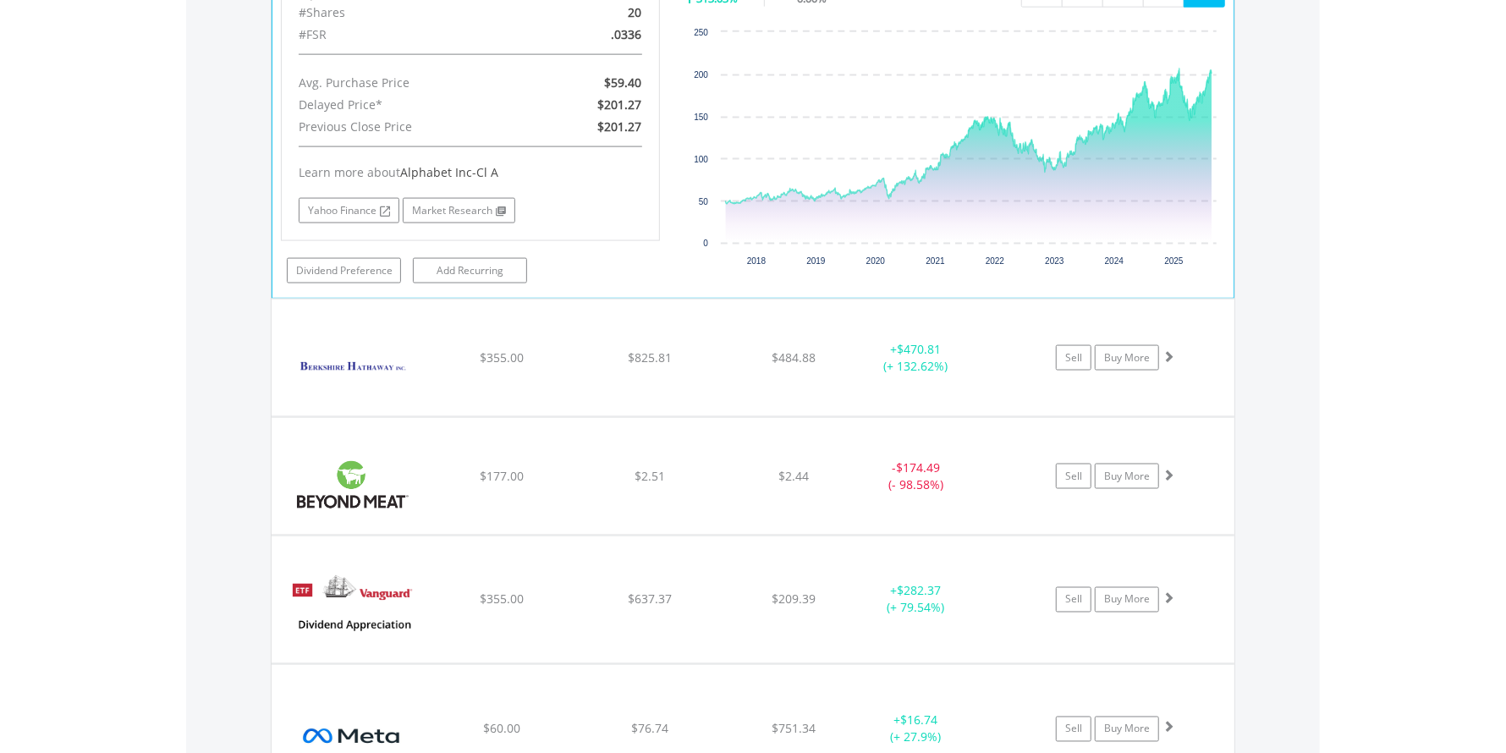
scroll to position [1474, 0]
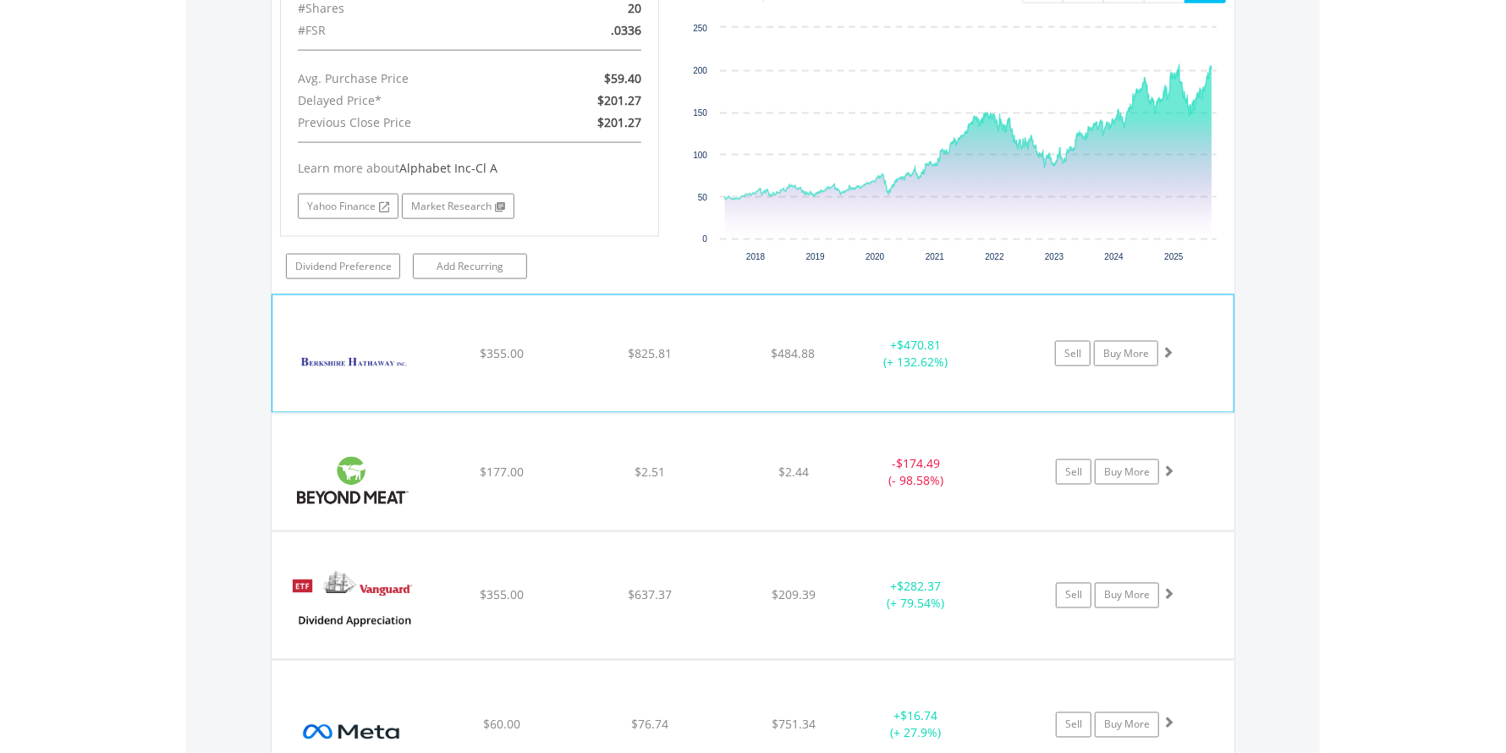
click at [1171, 352] on span at bounding box center [1167, 352] width 12 height 12
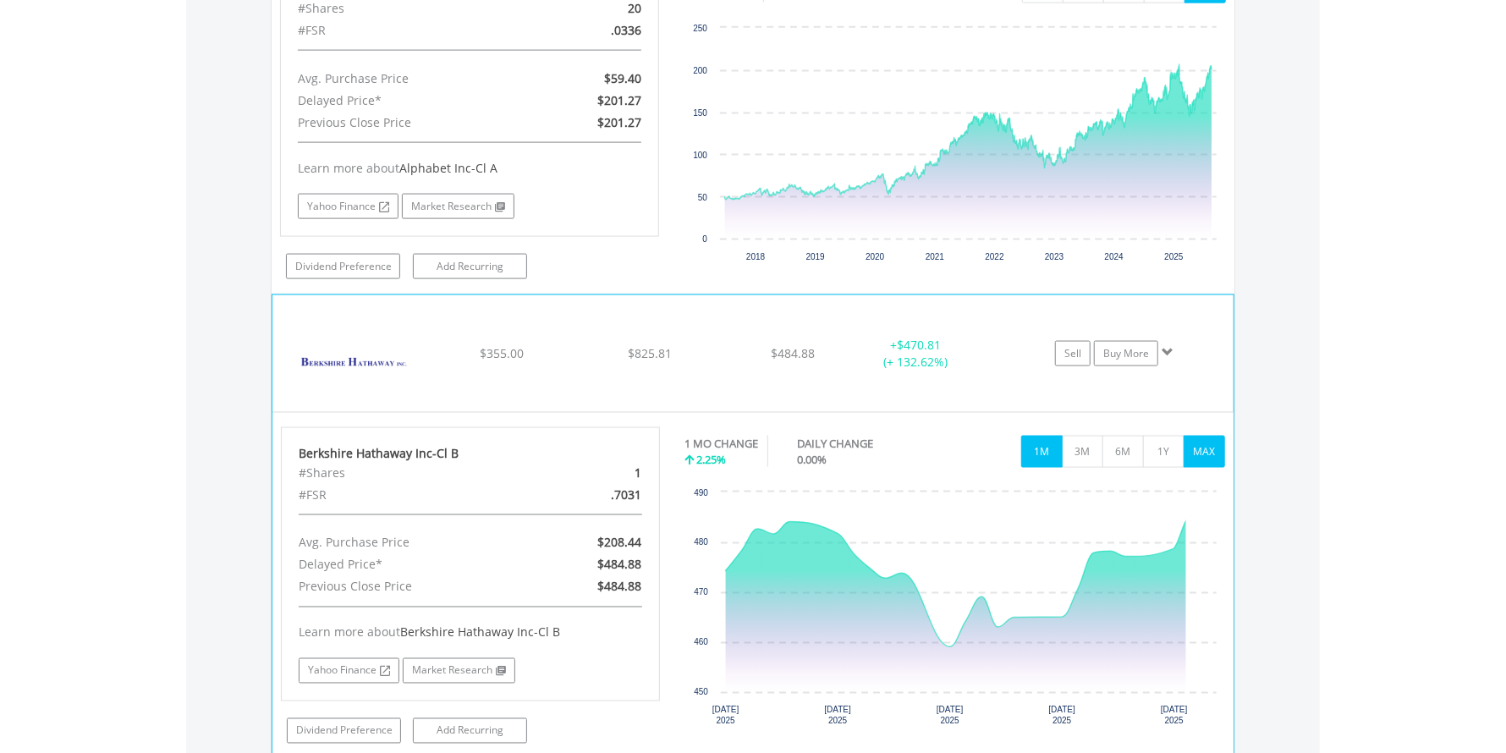
click at [1205, 450] on button "MAX" at bounding box center [1203, 452] width 41 height 32
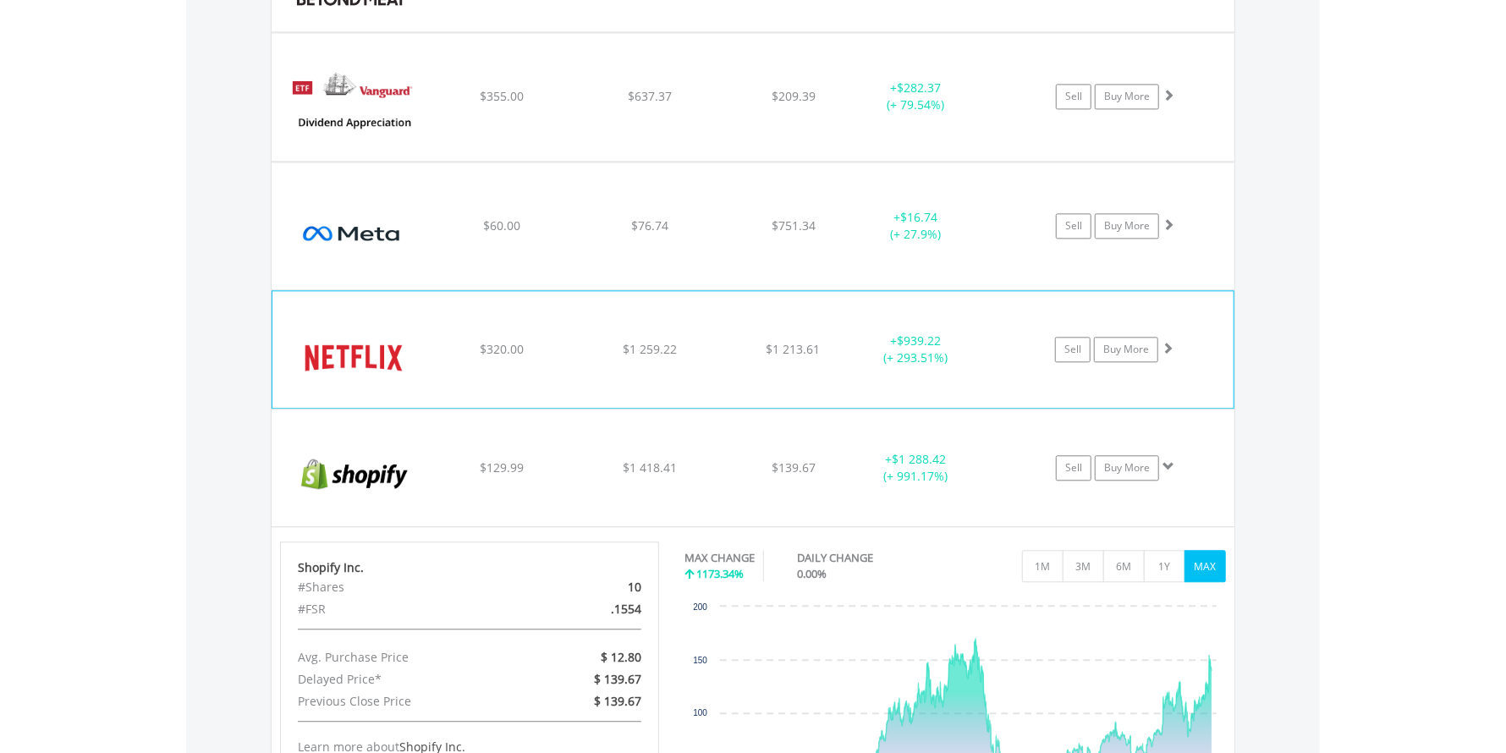
scroll to position [2319, 0]
click at [1168, 343] on span at bounding box center [1167, 347] width 12 height 12
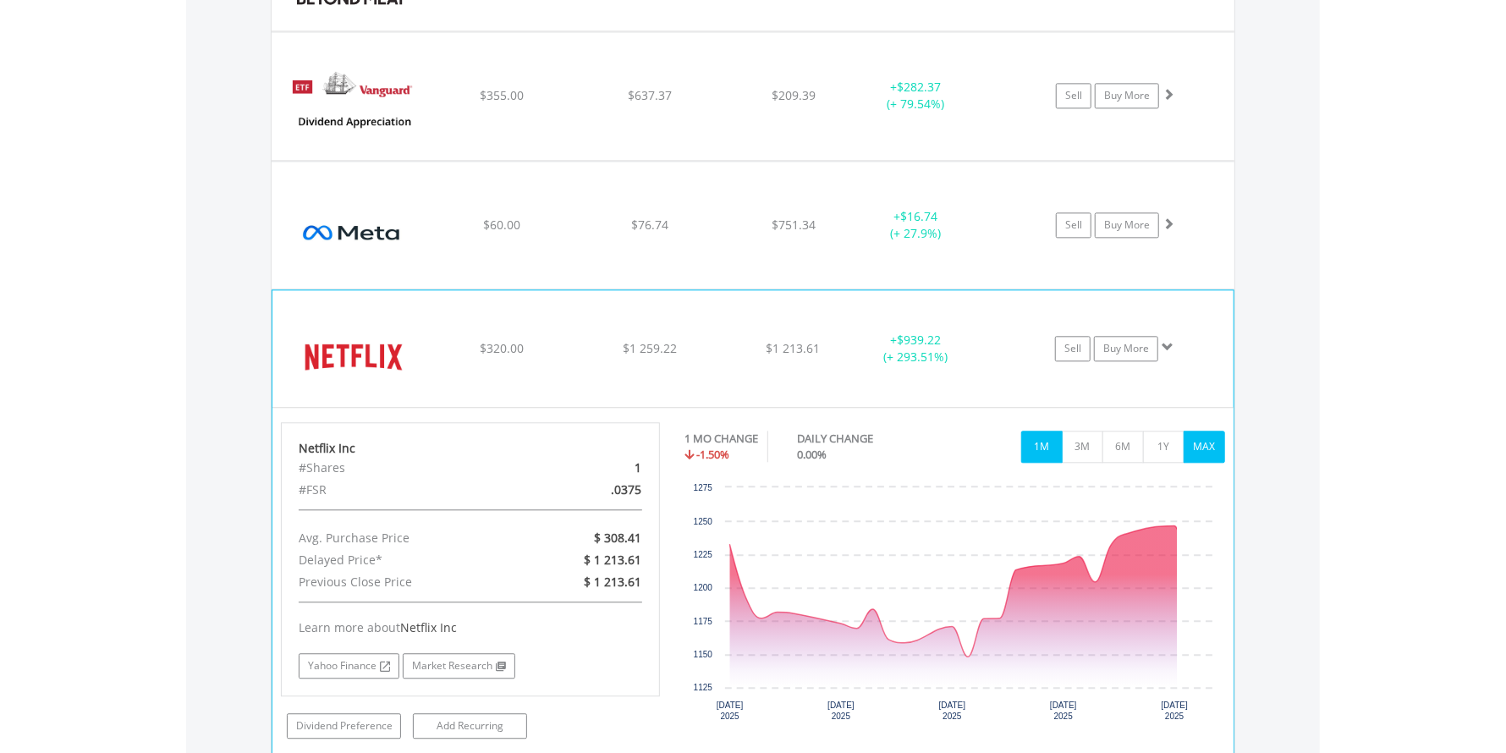
click at [1204, 437] on button "MAX" at bounding box center [1203, 447] width 41 height 32
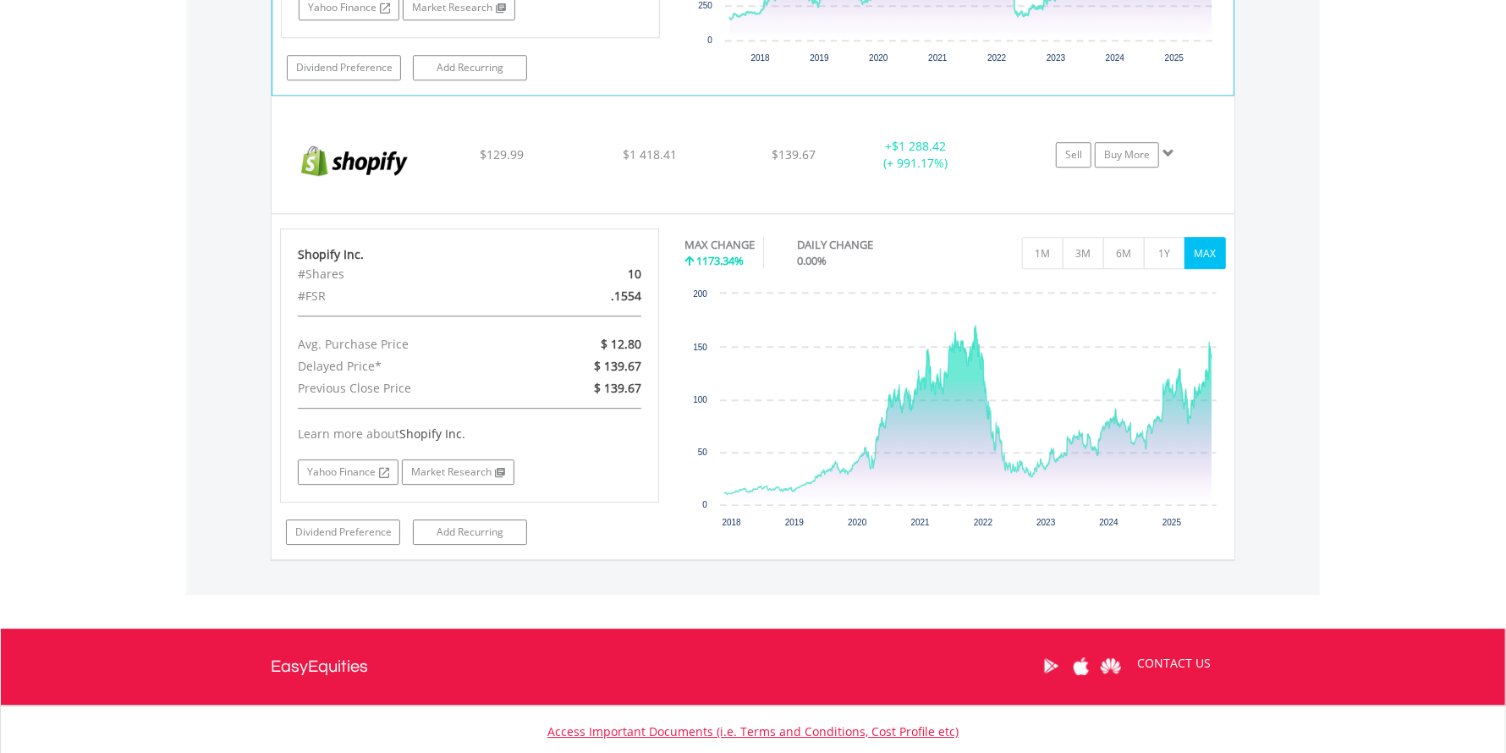
scroll to position [3081, 0]
